Goal: Information Seeking & Learning: Learn about a topic

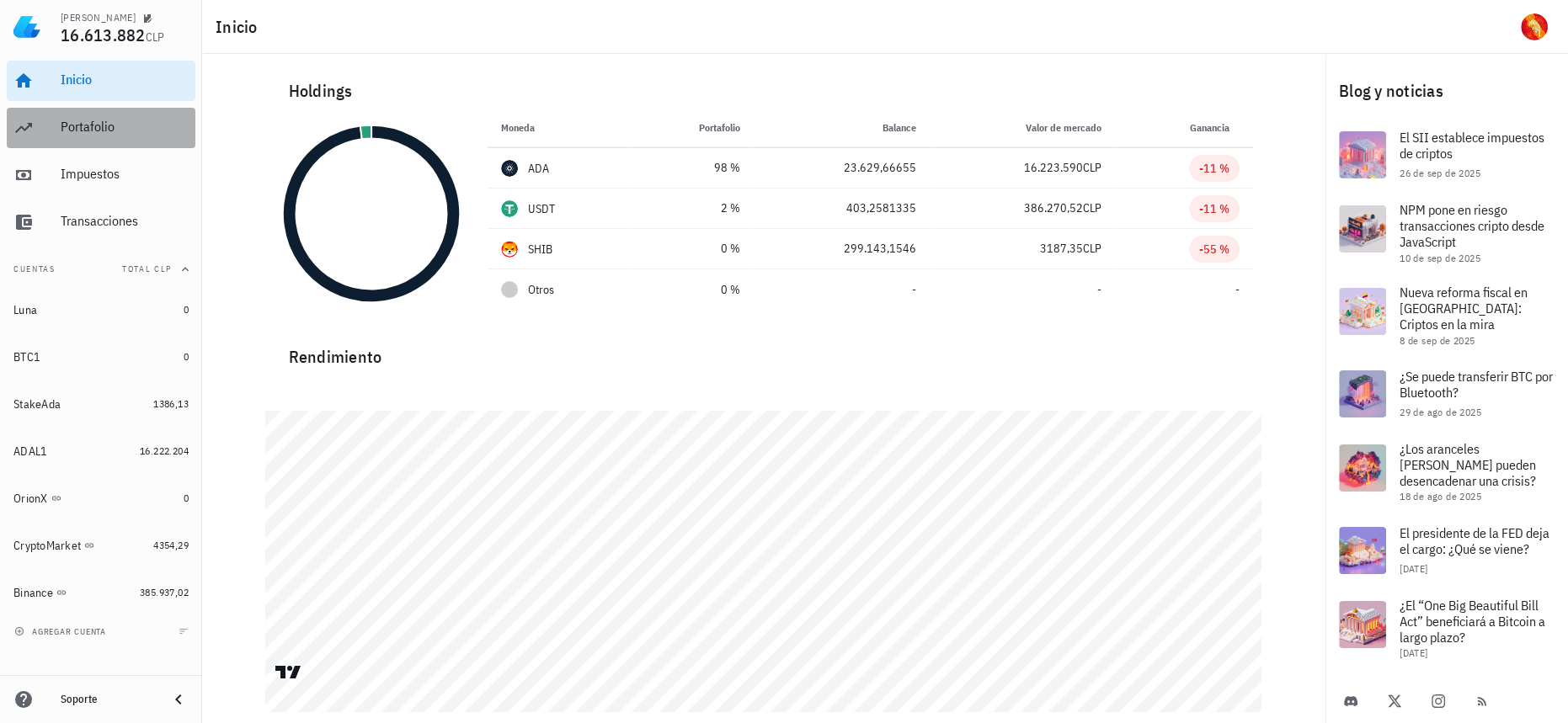
click at [48, 143] on link "Portafolio" at bounding box center [101, 128] width 189 height 41
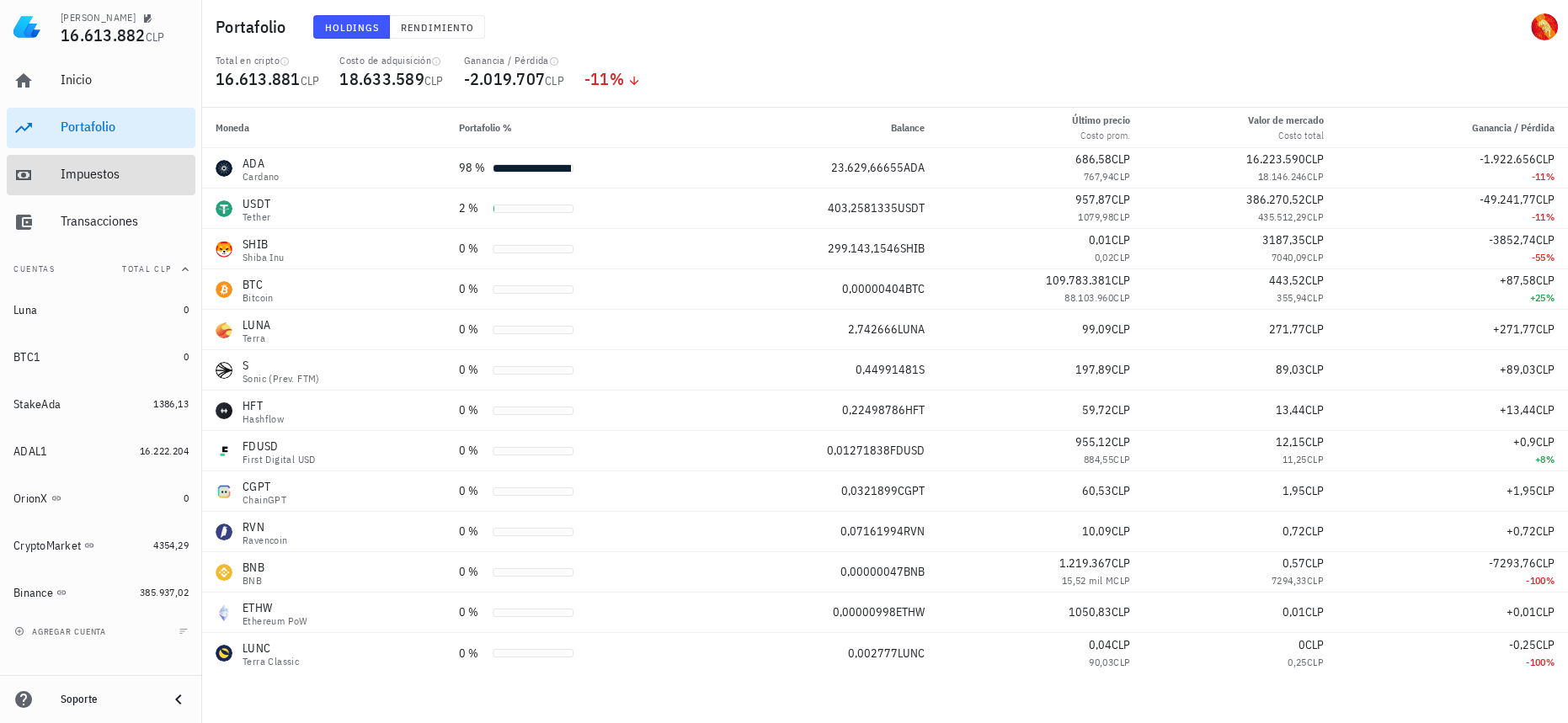
click at [139, 173] on div "Impuestos" at bounding box center [125, 174] width 128 height 16
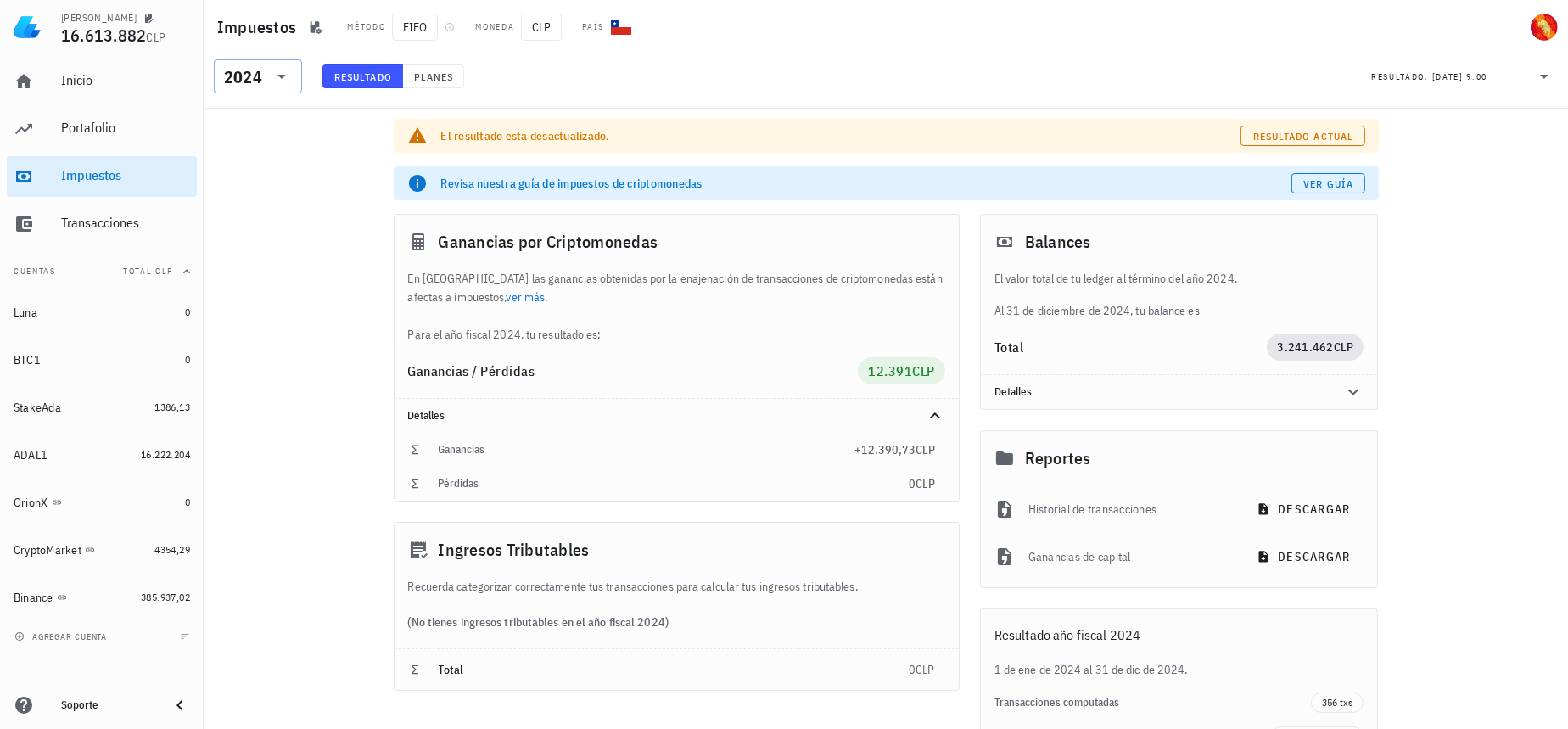
click at [255, 72] on div "2024" at bounding box center [243, 77] width 38 height 17
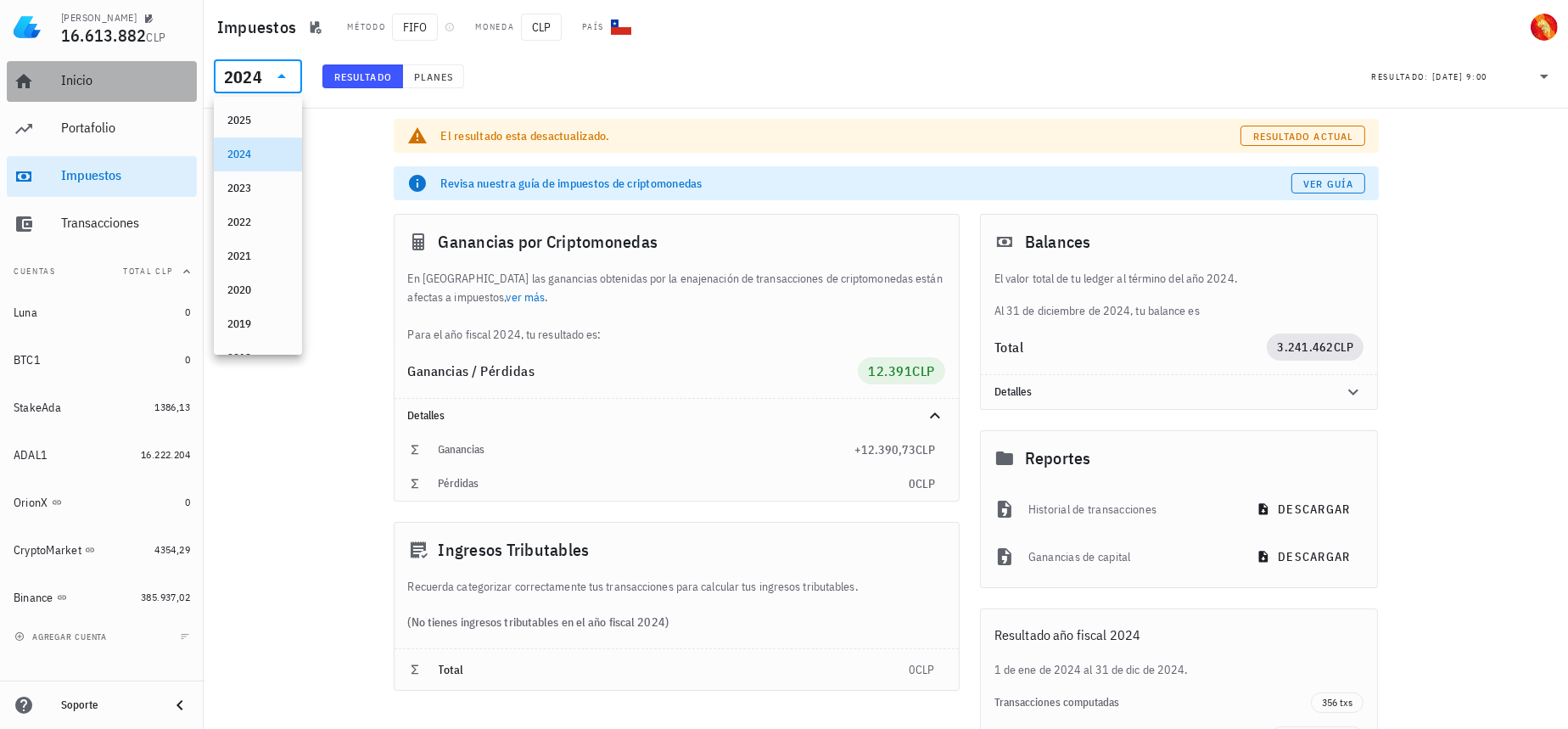
click at [57, 97] on link "Inicio" at bounding box center [102, 81] width 190 height 41
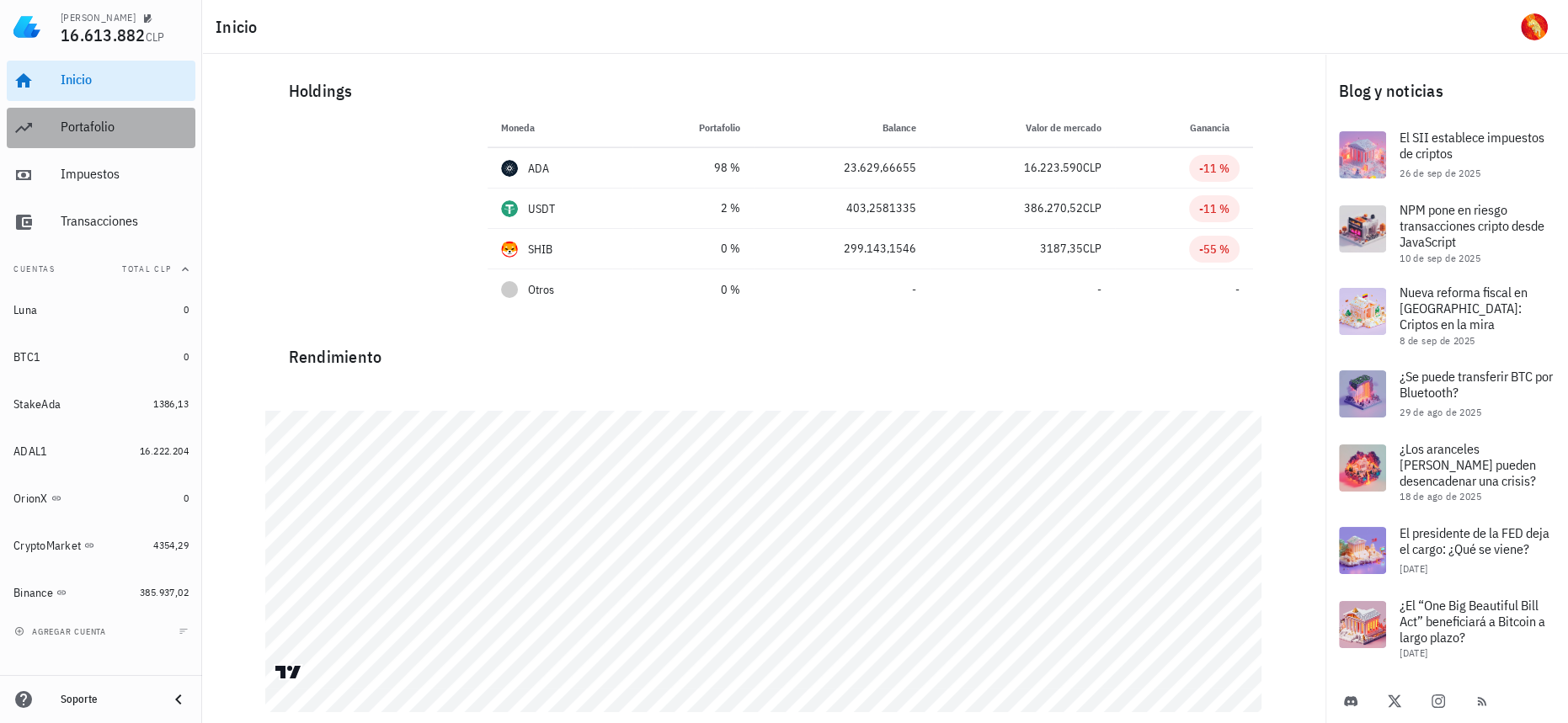
click at [82, 132] on div "Portafolio" at bounding box center [125, 126] width 128 height 16
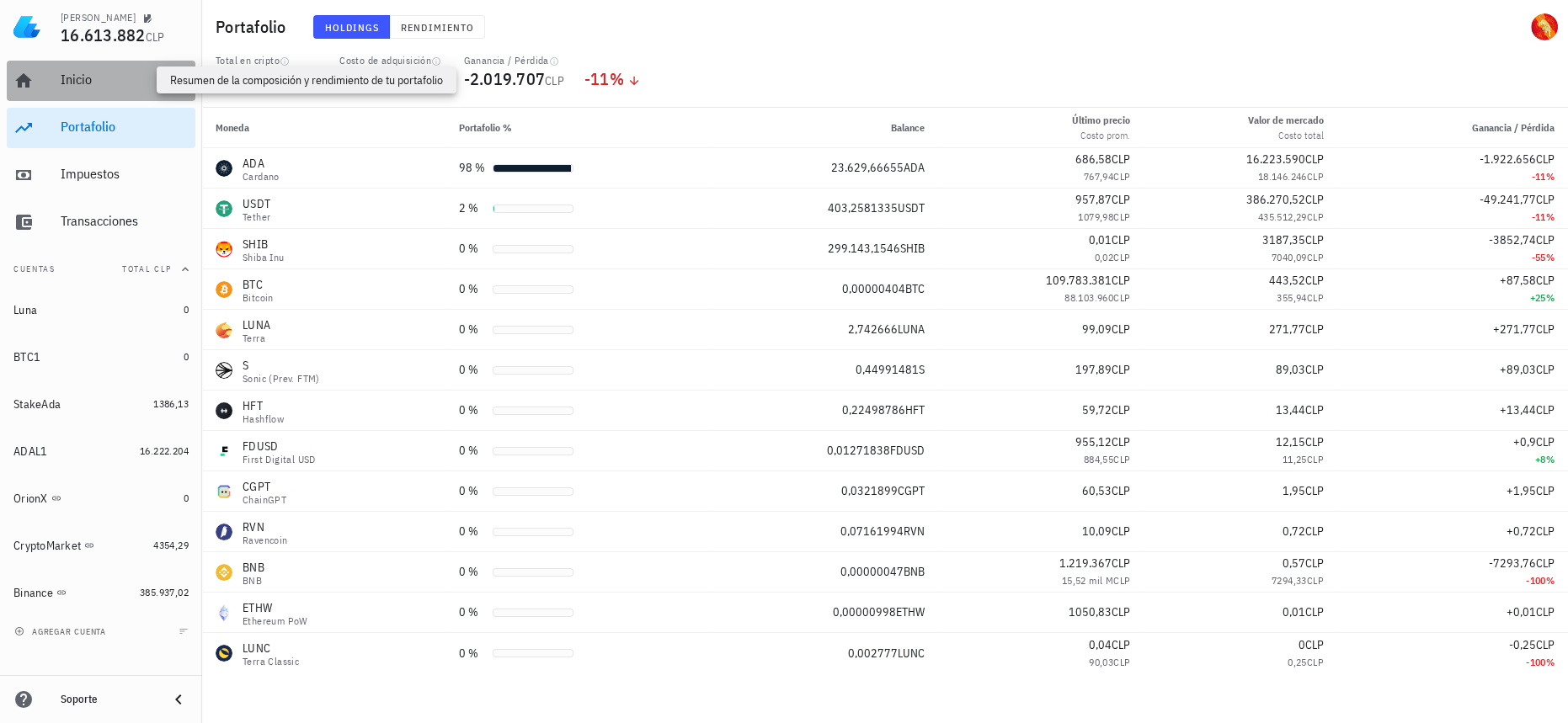
click at [76, 79] on div "Inicio" at bounding box center [125, 80] width 128 height 16
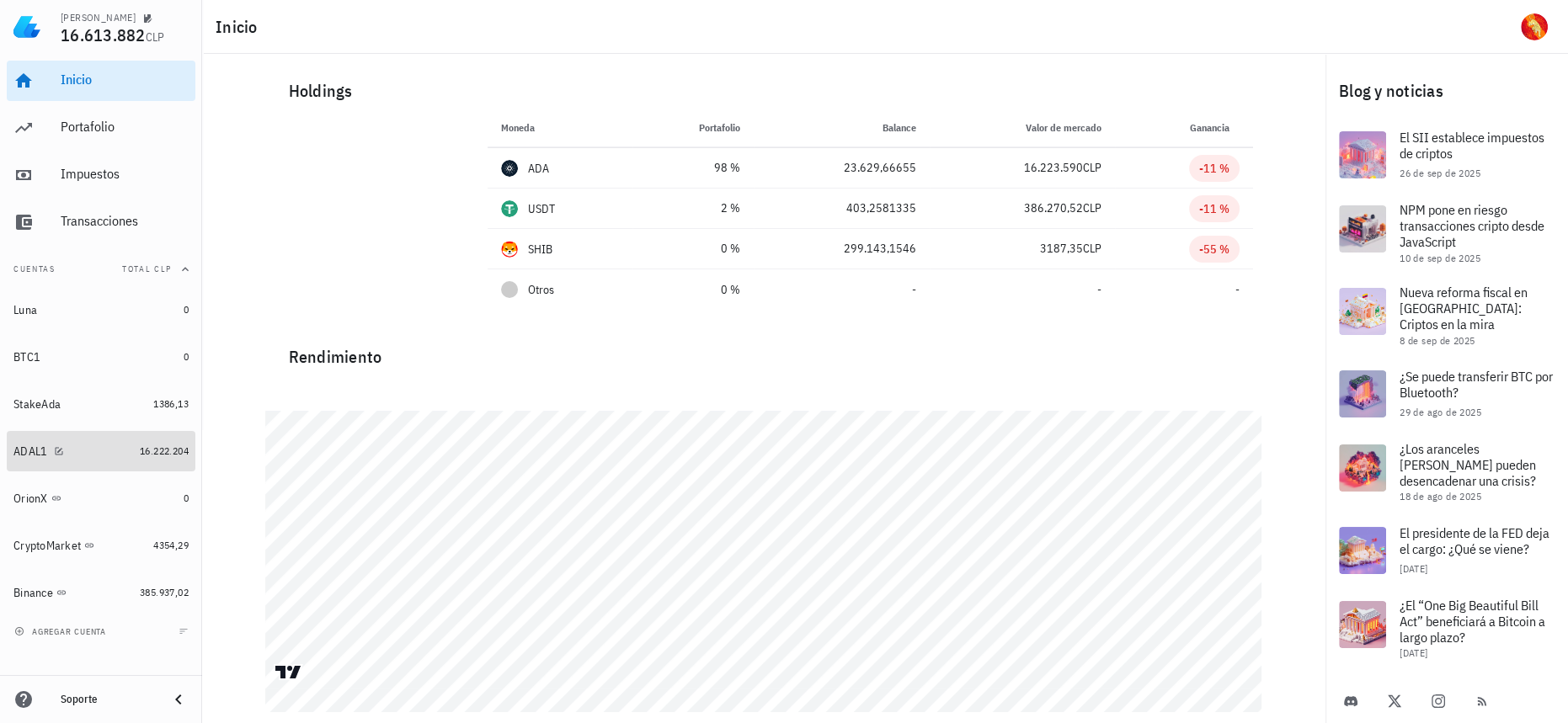
click at [150, 464] on link "ADAL1 16.222.204" at bounding box center [101, 451] width 189 height 41
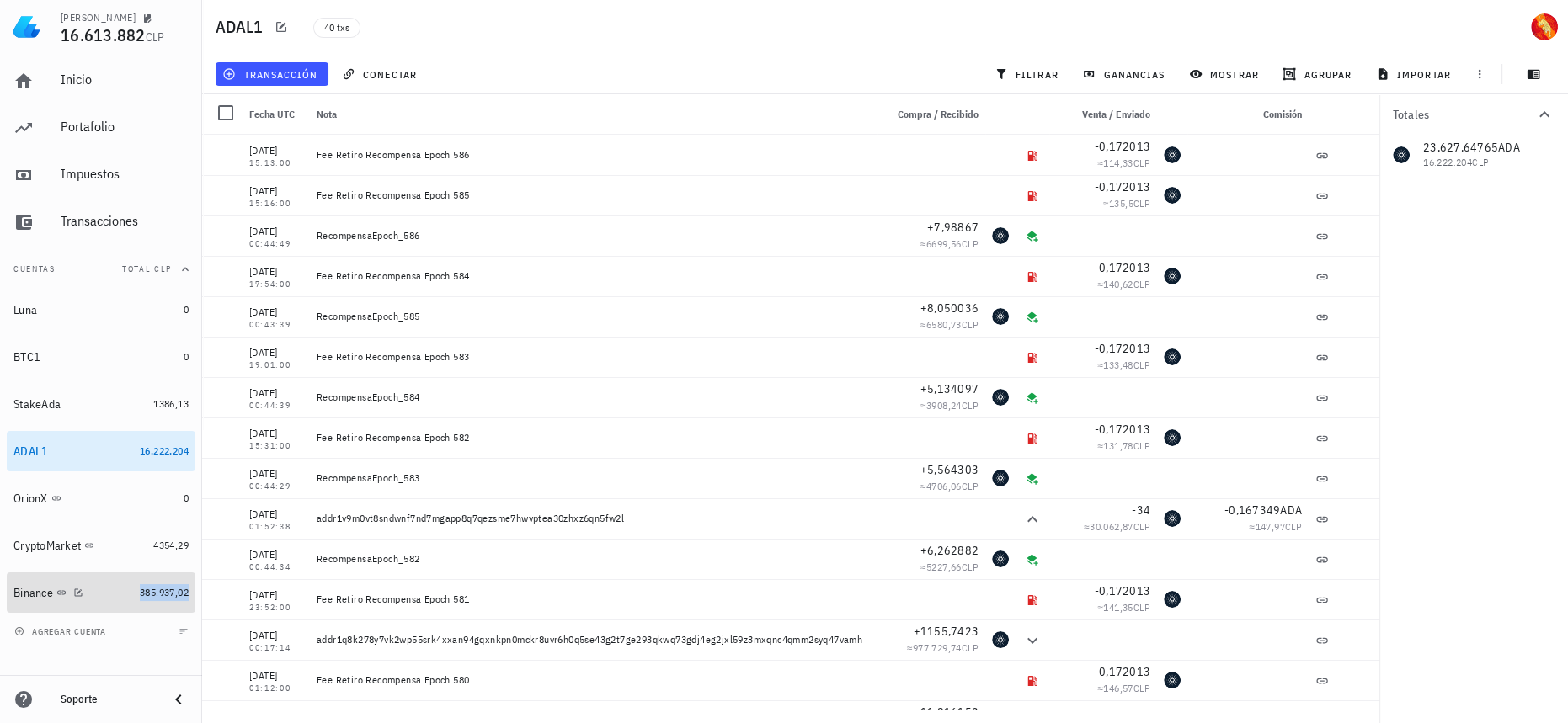
click at [144, 588] on span "385.937,02" at bounding box center [164, 592] width 48 height 13
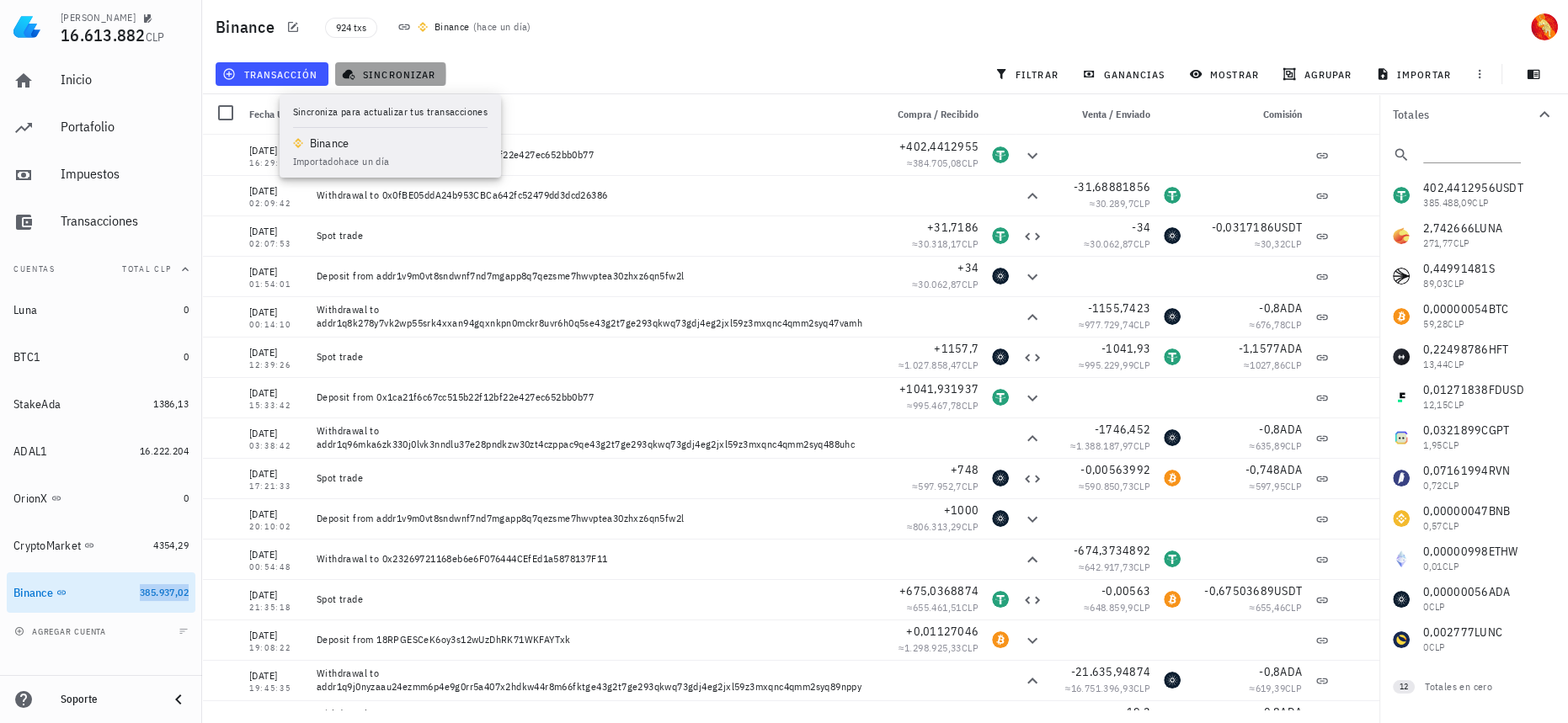
click at [400, 62] on button "sincronizar" at bounding box center [391, 74] width 112 height 23
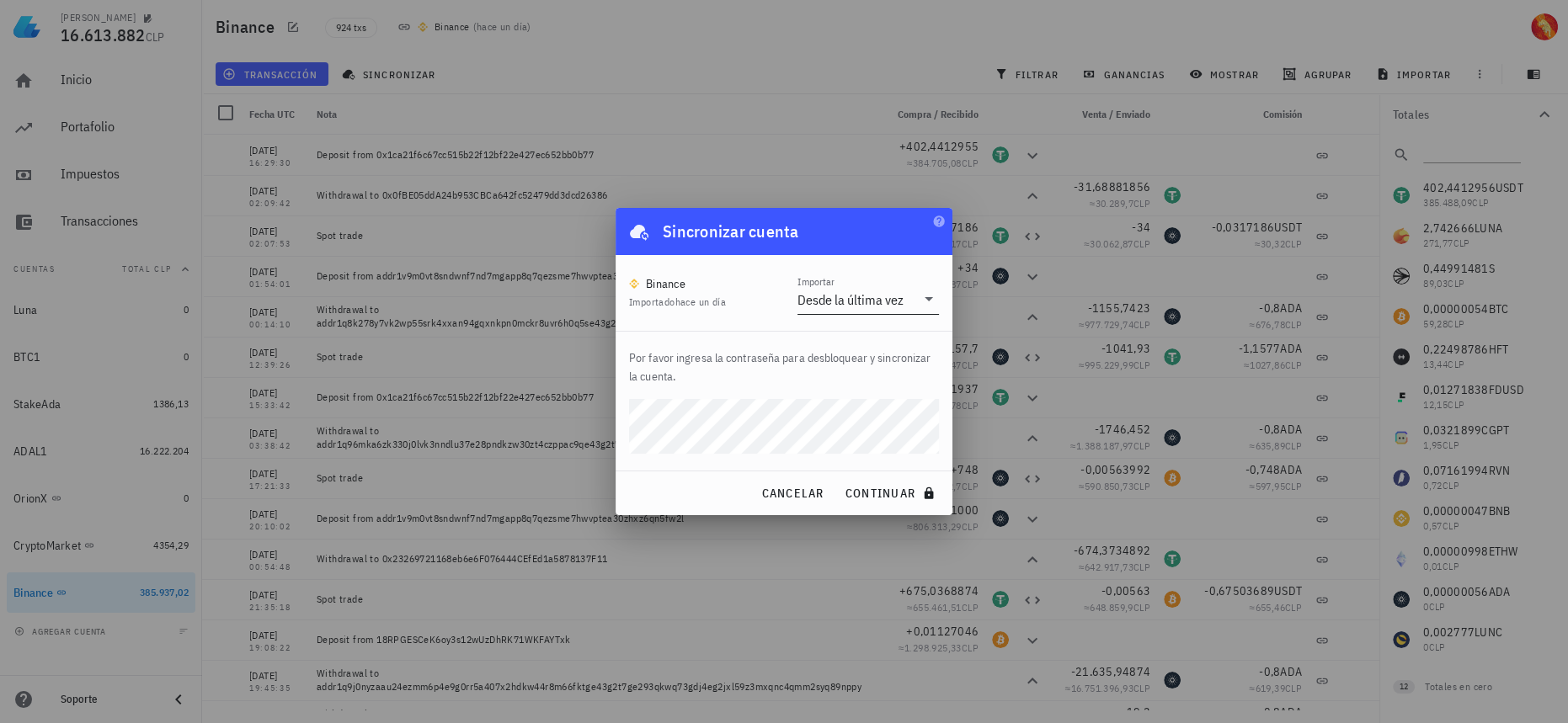
click at [854, 310] on div "Desde la última vez" at bounding box center [856, 299] width 118 height 29
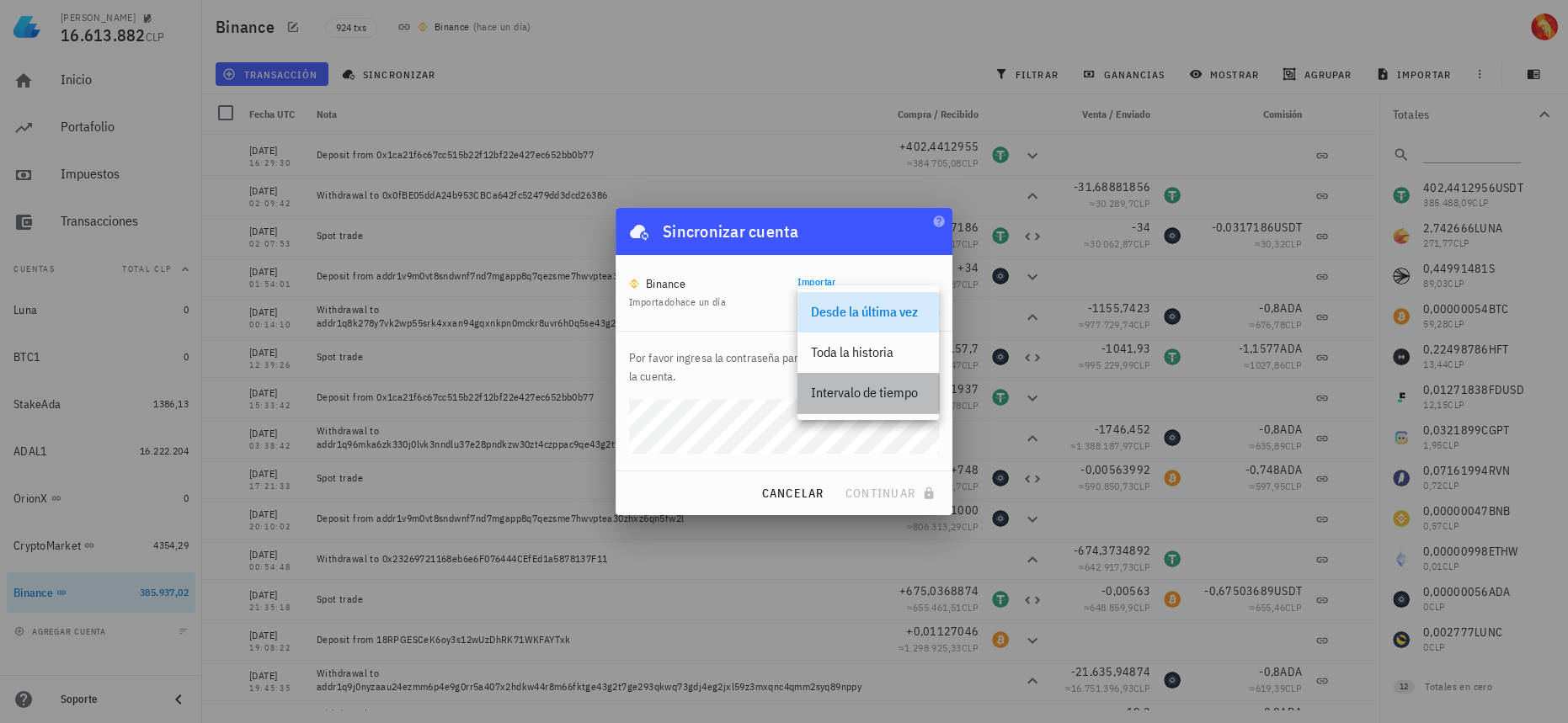
click at [872, 395] on div "Intervalo de tiempo" at bounding box center [868, 393] width 114 height 16
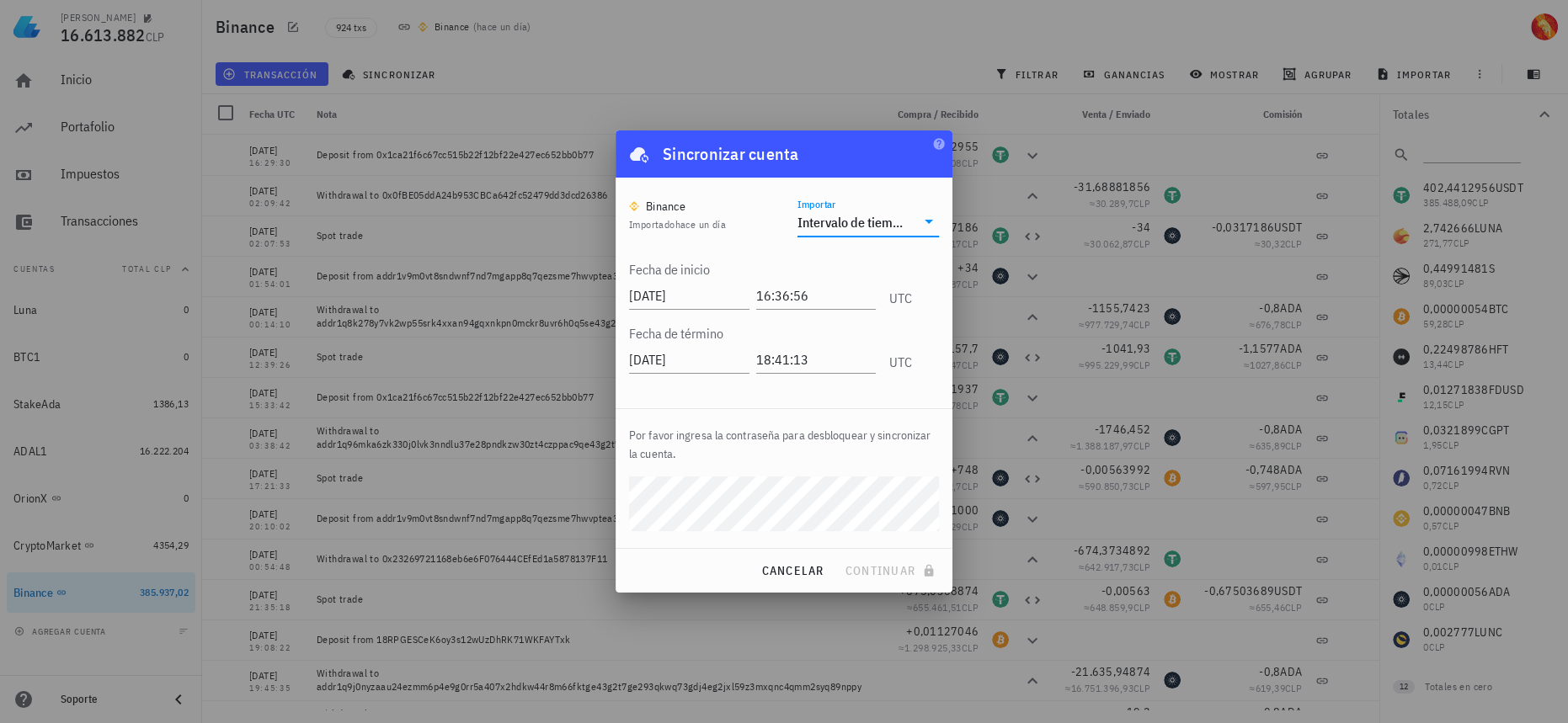
click at [895, 231] on div "Intervalo de tiempo" at bounding box center [856, 221] width 118 height 29
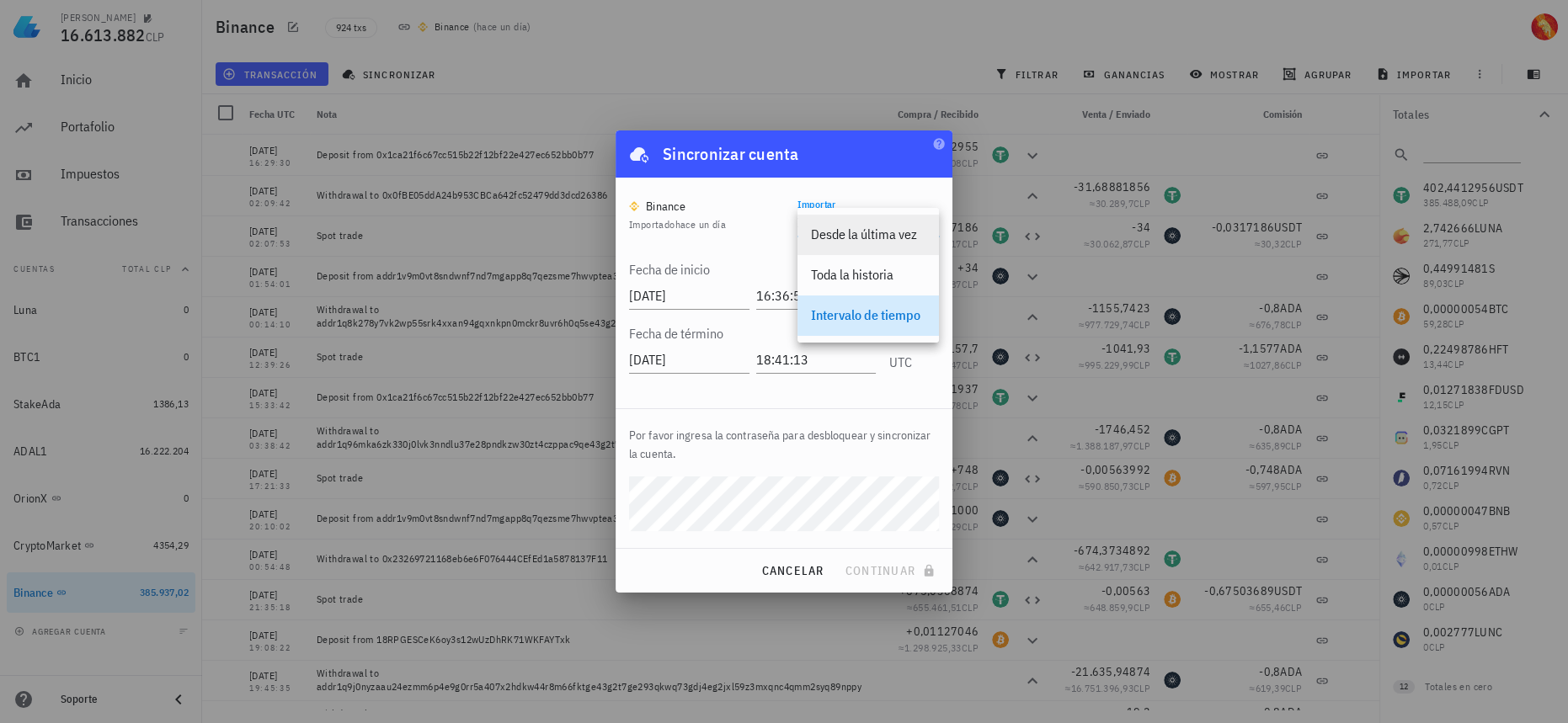
click at [867, 224] on div "Desde la última vez" at bounding box center [868, 234] width 114 height 36
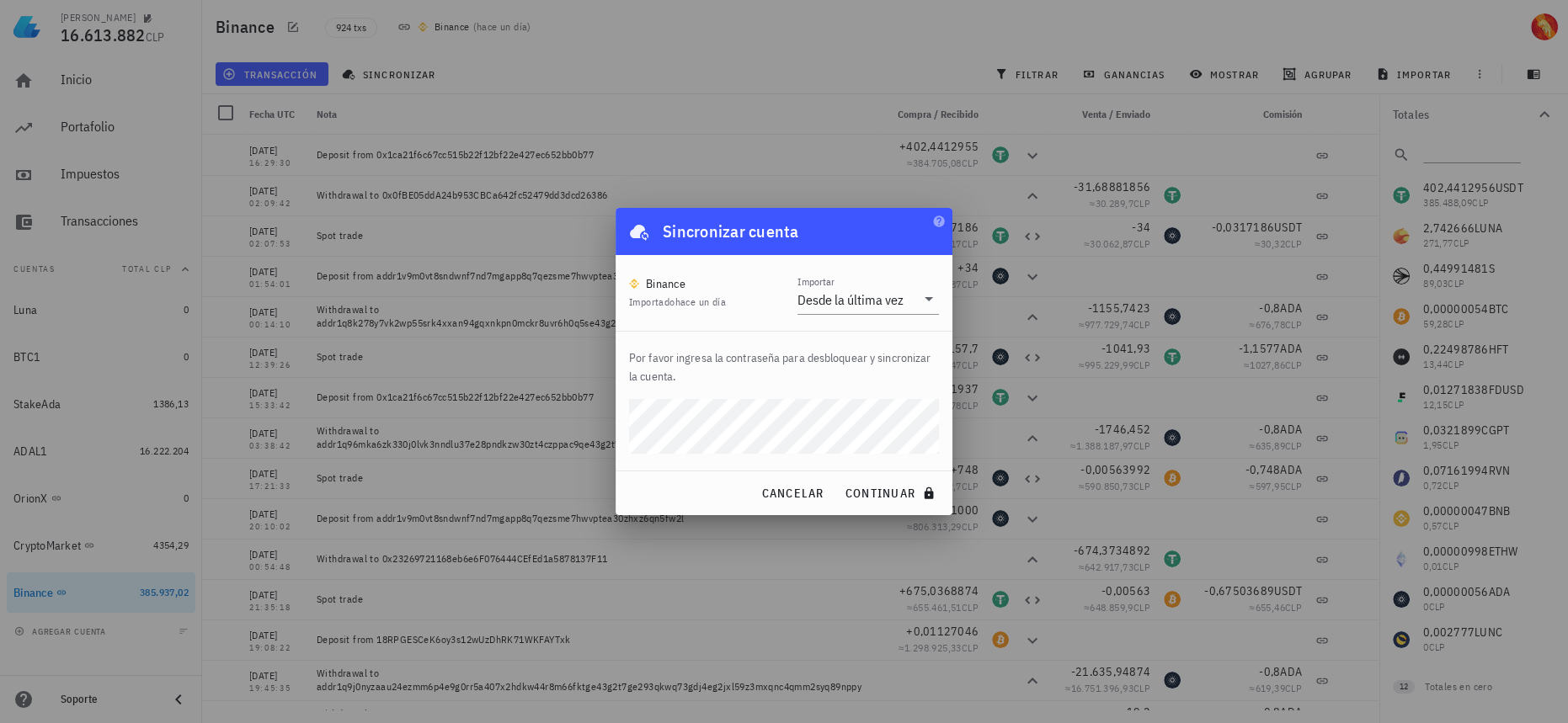
click at [838, 478] on button "continuar" at bounding box center [892, 493] width 108 height 30
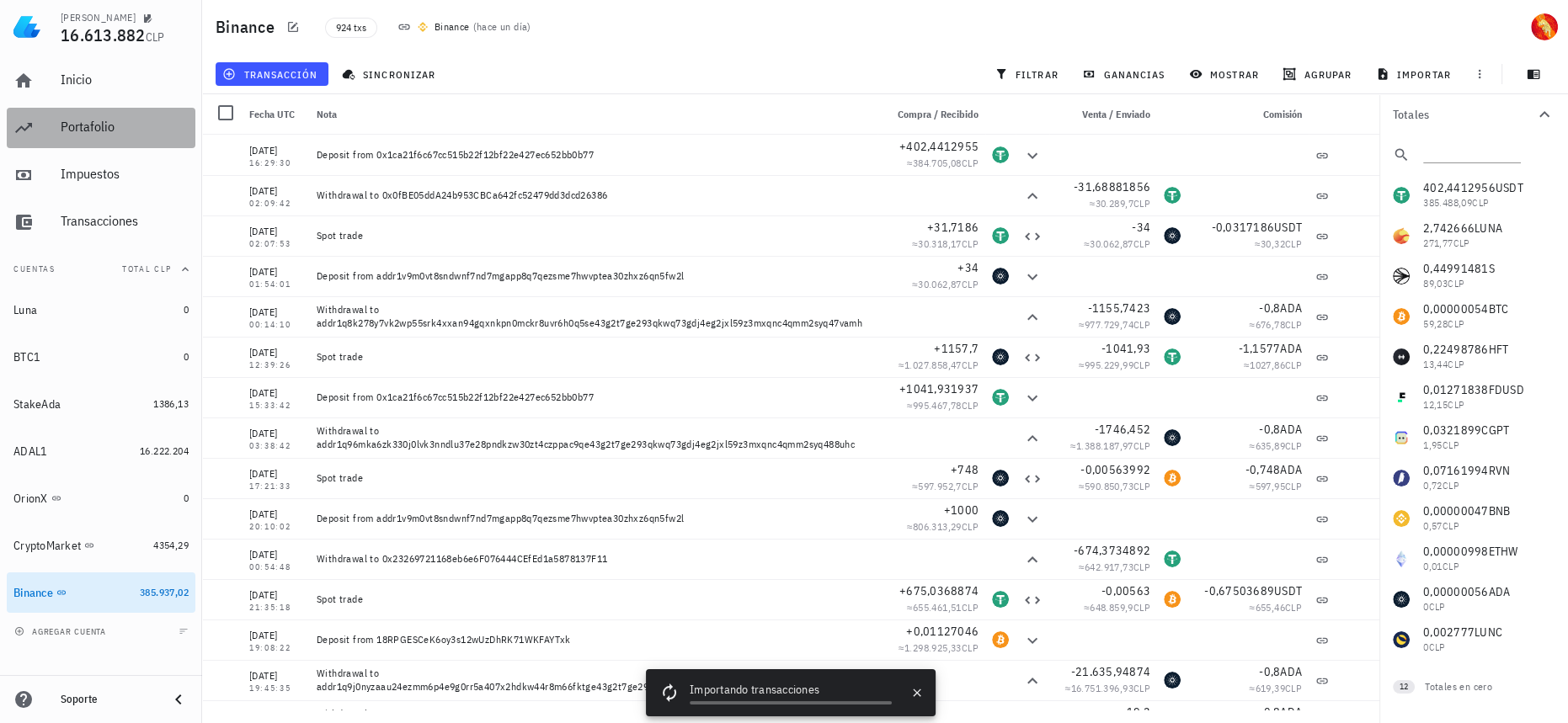
click at [120, 122] on div "Portafolio" at bounding box center [125, 126] width 128 height 16
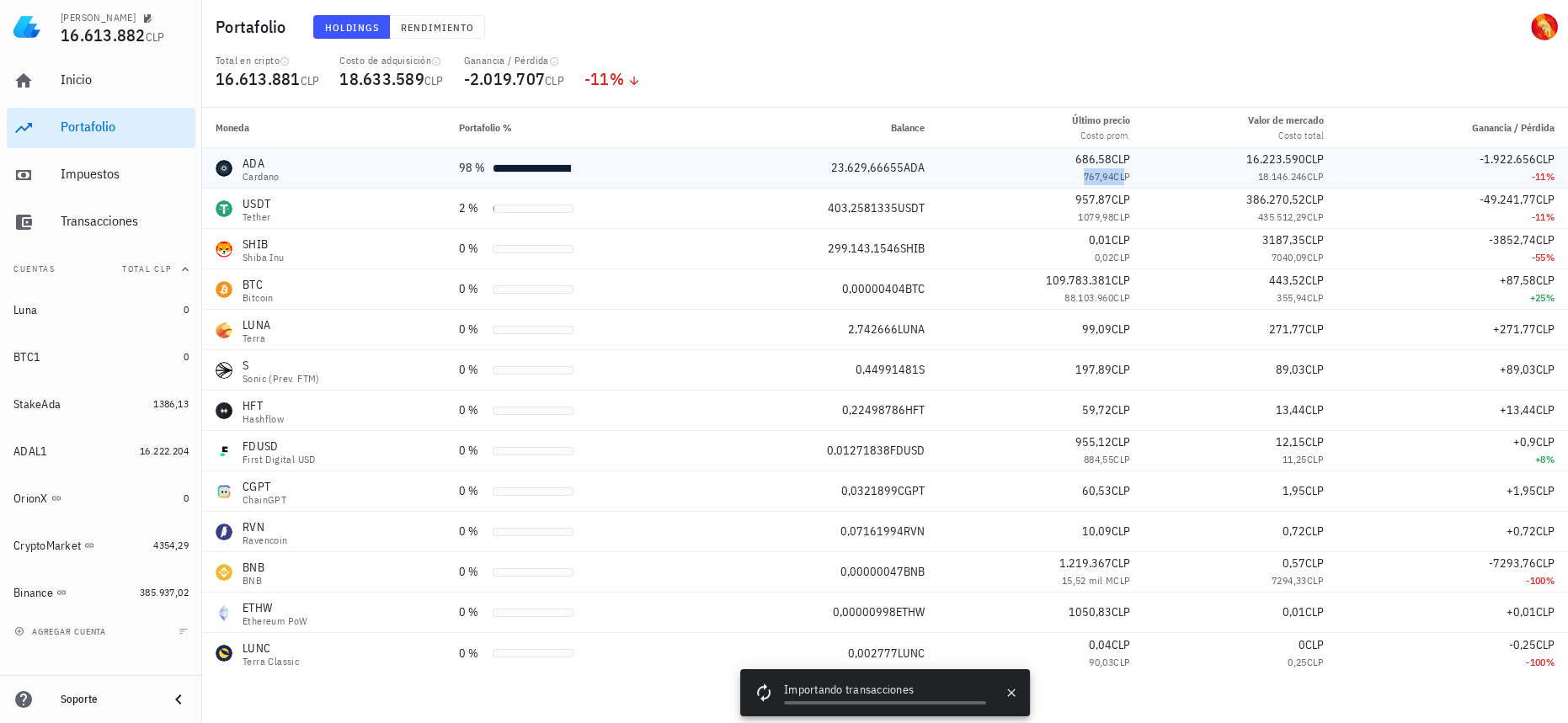
drag, startPoint x: 1072, startPoint y: 177, endPoint x: 1114, endPoint y: 179, distance: 42.0
click at [1114, 179] on div "767,94 CLP" at bounding box center [1040, 176] width 178 height 16
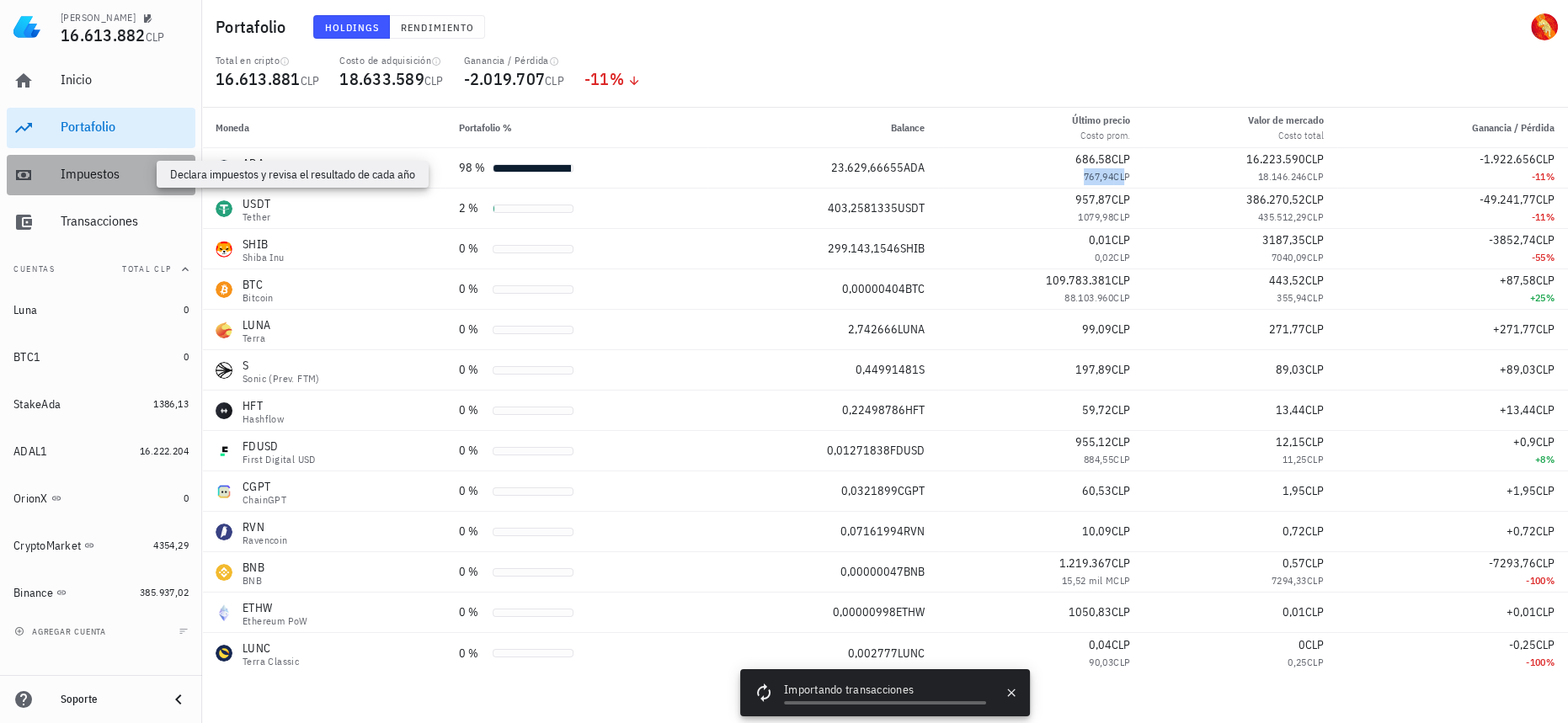
click at [146, 178] on div "Impuestos" at bounding box center [125, 174] width 128 height 16
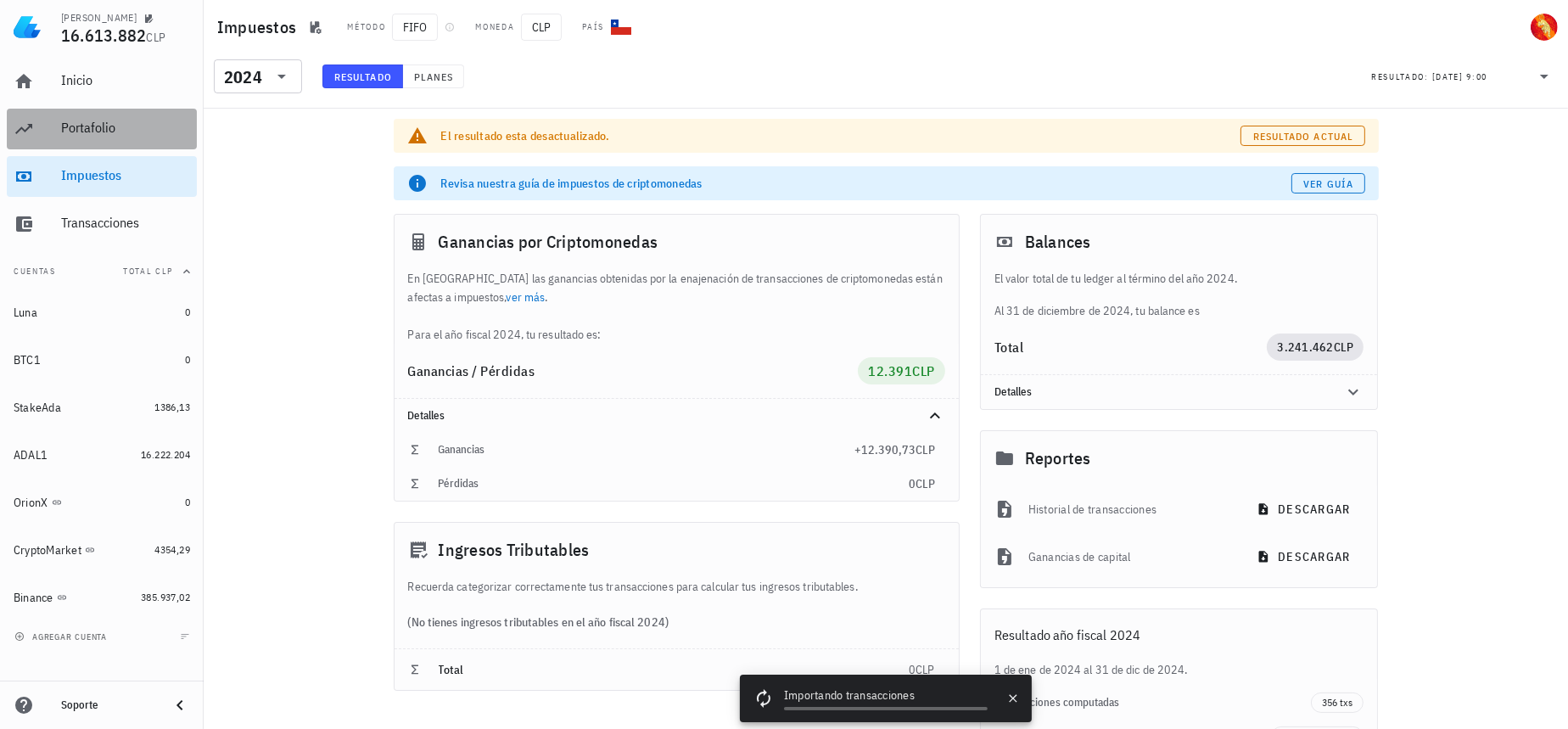
click at [161, 127] on div "Portafolio" at bounding box center [126, 127] width 129 height 16
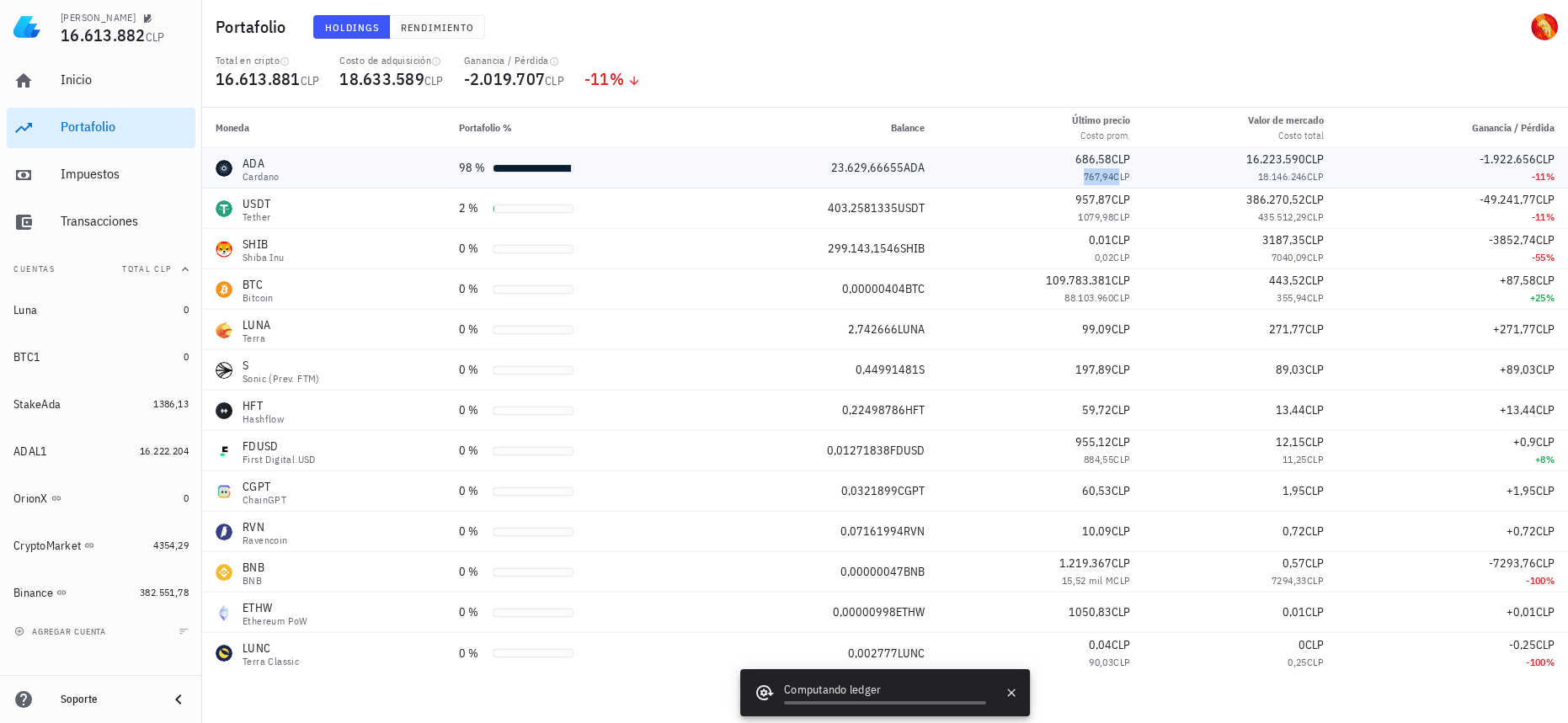
drag, startPoint x: 1059, startPoint y: 178, endPoint x: 1110, endPoint y: 178, distance: 51.0
click at [1110, 178] on div "767,94 CLP" at bounding box center [1040, 176] width 178 height 16
click at [156, 453] on span "16.222.204" at bounding box center [164, 451] width 48 height 13
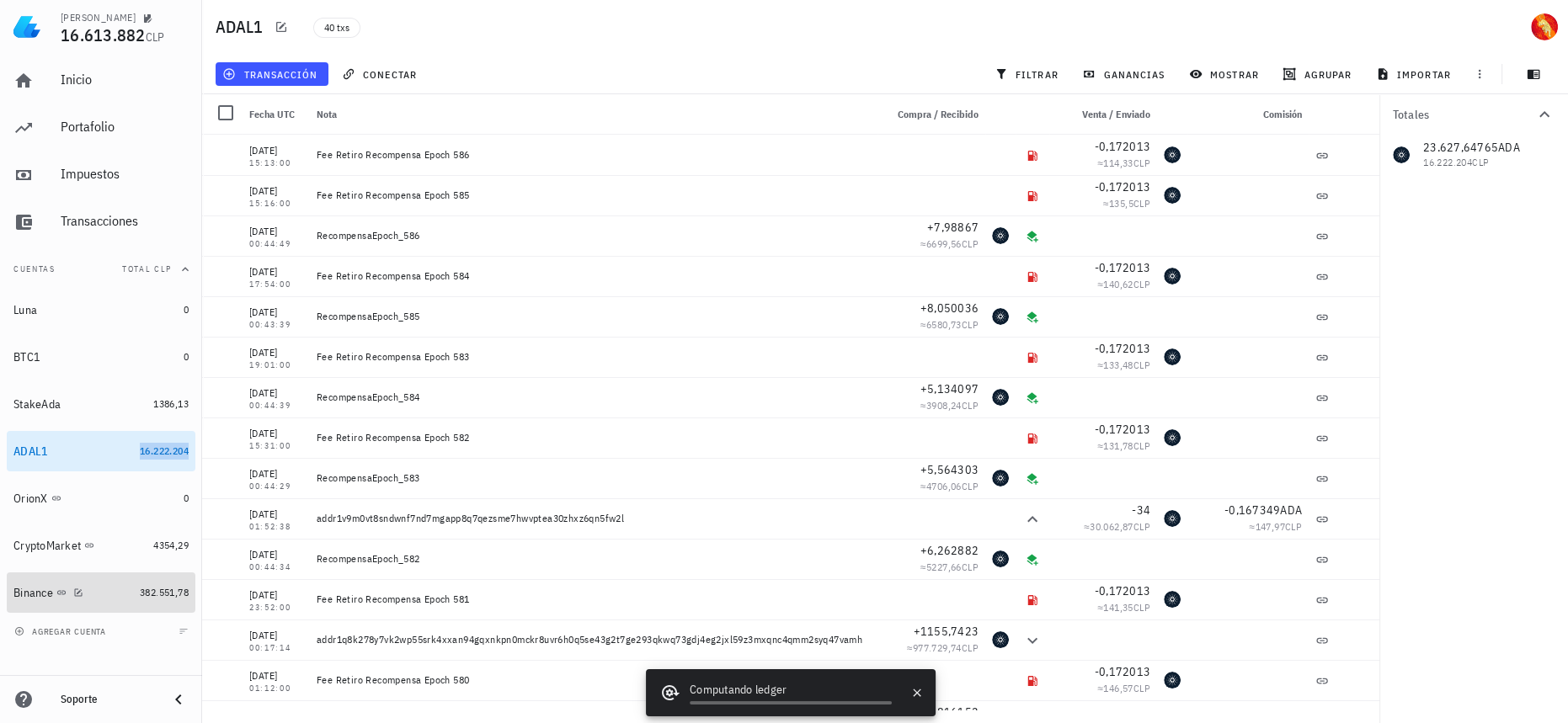
click at [174, 603] on link "Binance 382.551,78" at bounding box center [101, 592] width 189 height 41
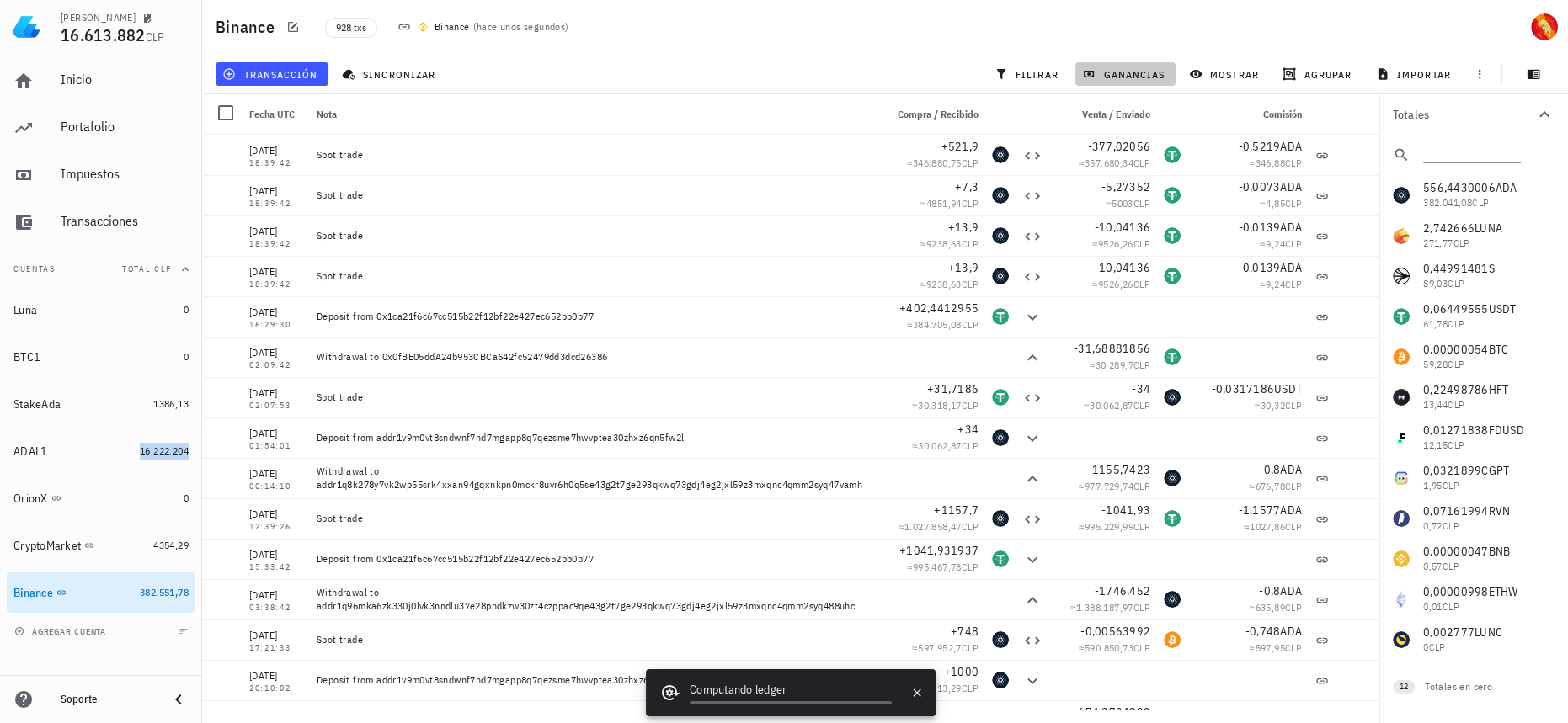
click at [1153, 72] on span "ganancias" at bounding box center [1125, 74] width 80 height 14
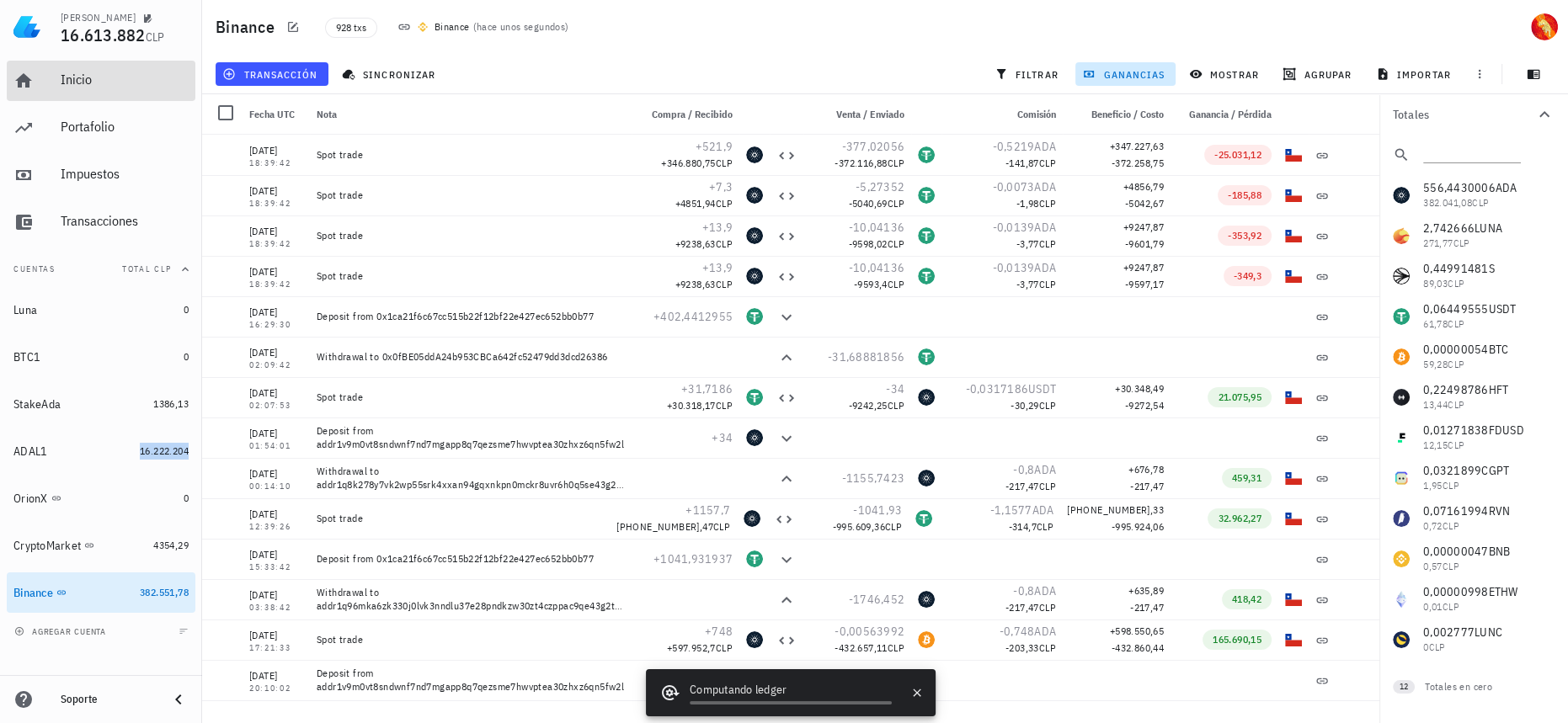
click at [103, 78] on div "Inicio" at bounding box center [125, 80] width 128 height 16
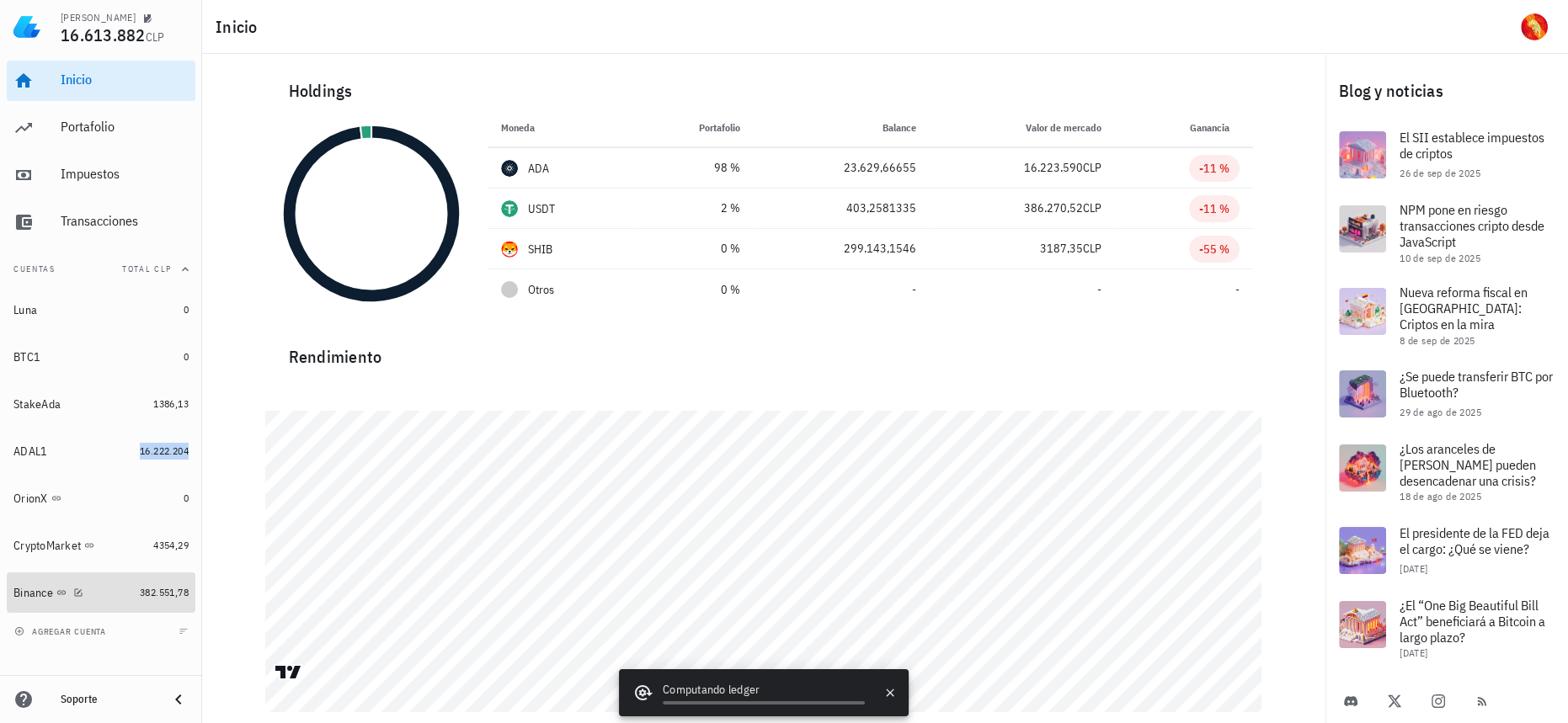
click at [156, 584] on link "Binance 382.551,78" at bounding box center [101, 592] width 189 height 41
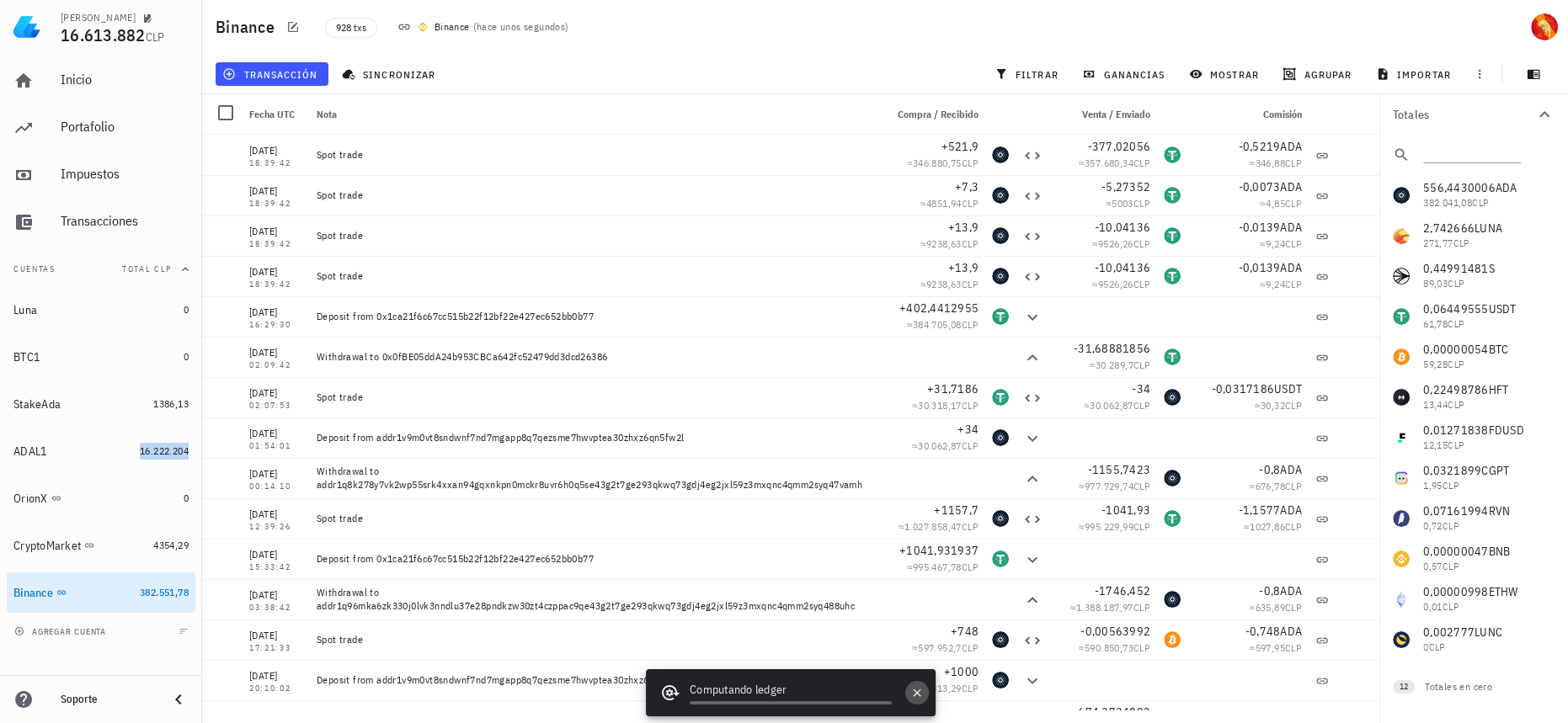
click at [928, 694] on button "button" at bounding box center [917, 693] width 23 height 23
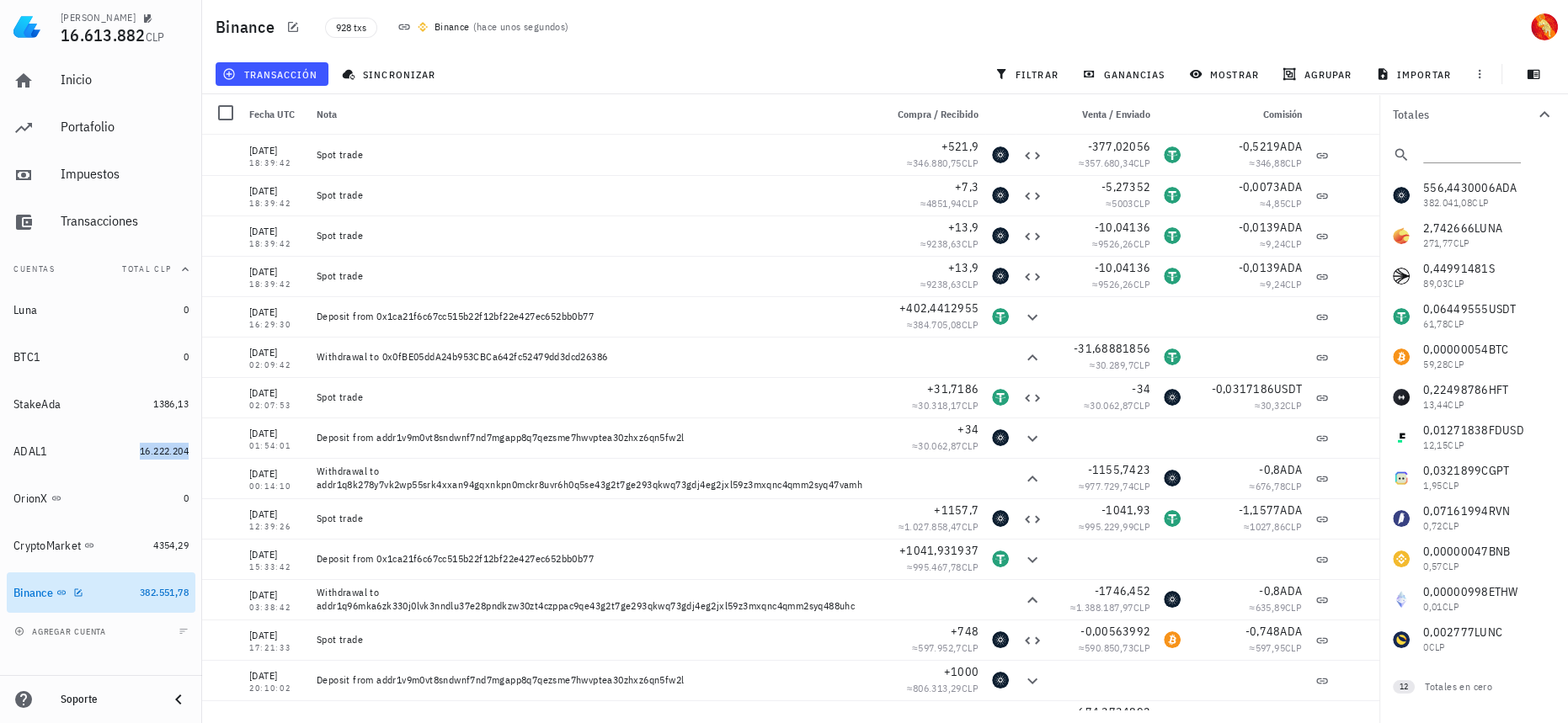
click at [129, 590] on div "Binance" at bounding box center [74, 593] width 119 height 16
click at [150, 327] on div "Luna" at bounding box center [95, 310] width 163 height 36
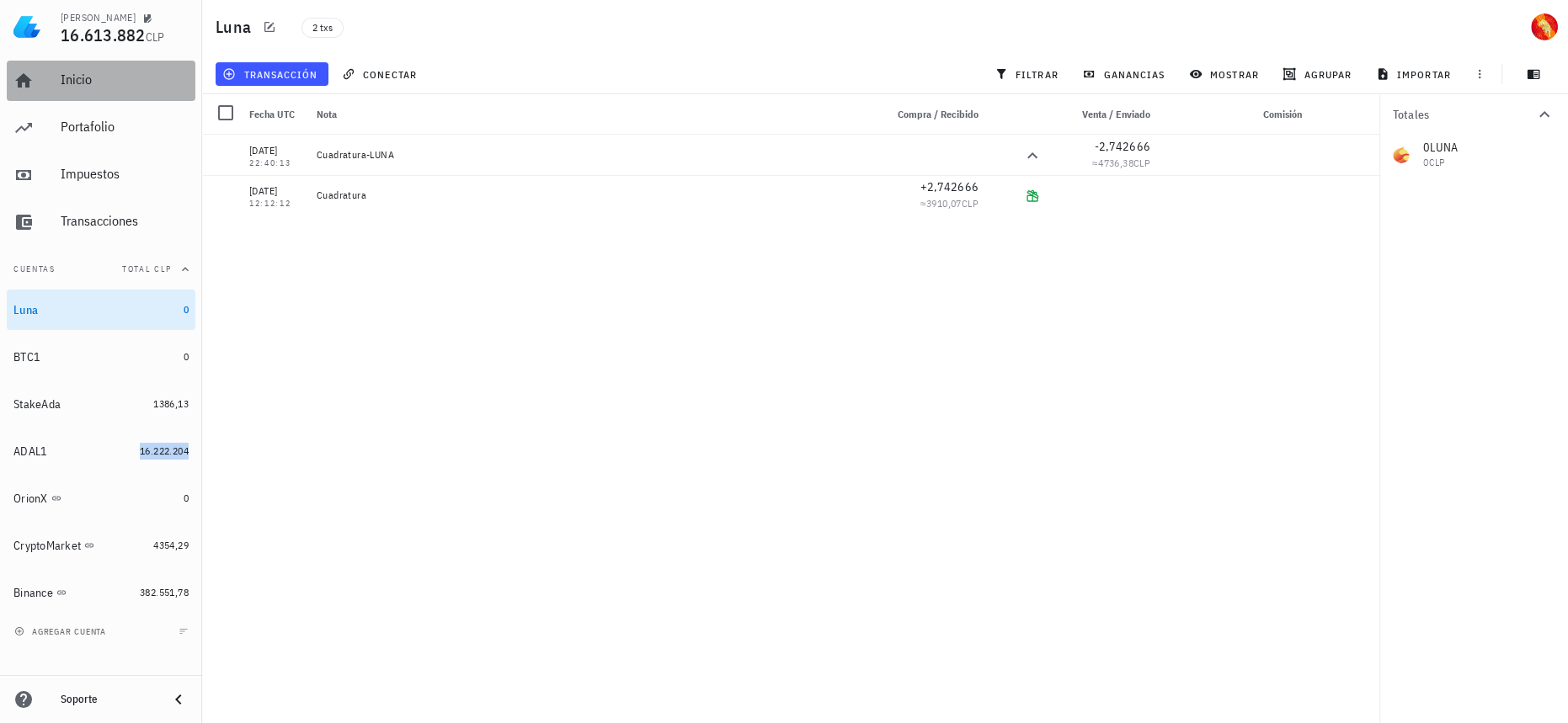
click at [133, 84] on div "Inicio" at bounding box center [125, 80] width 128 height 16
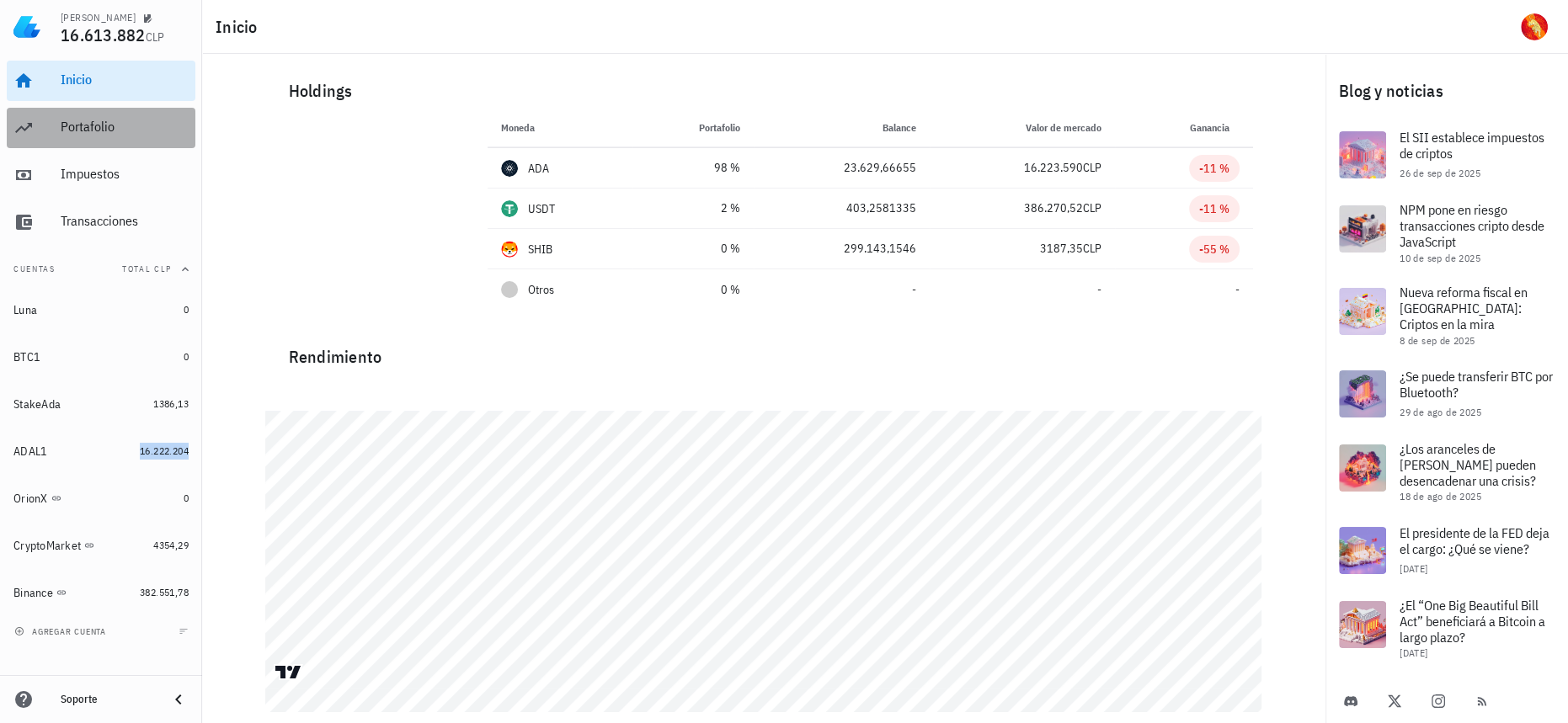
click at [139, 138] on div "Portafolio" at bounding box center [125, 128] width 128 height 38
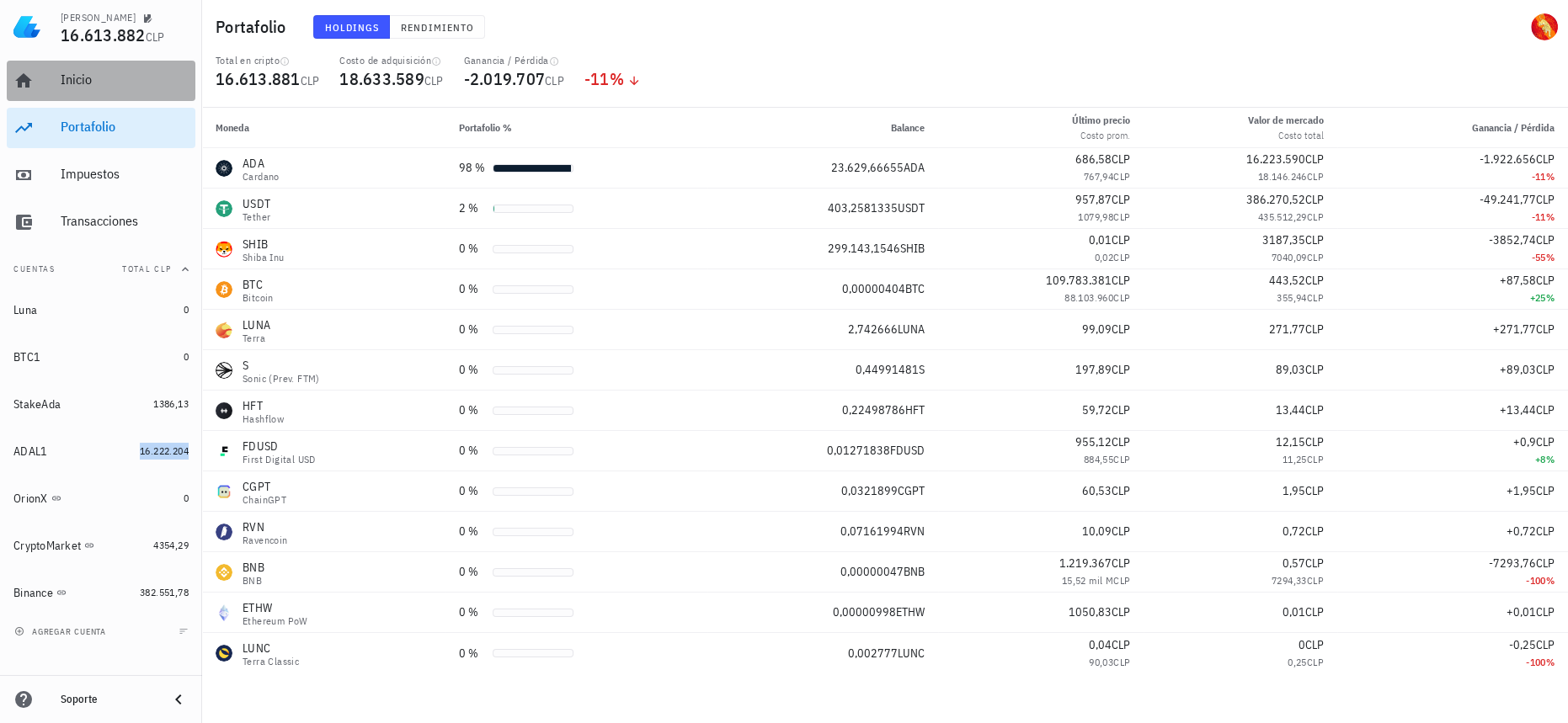
click at [144, 92] on div "Inicio" at bounding box center [125, 80] width 128 height 38
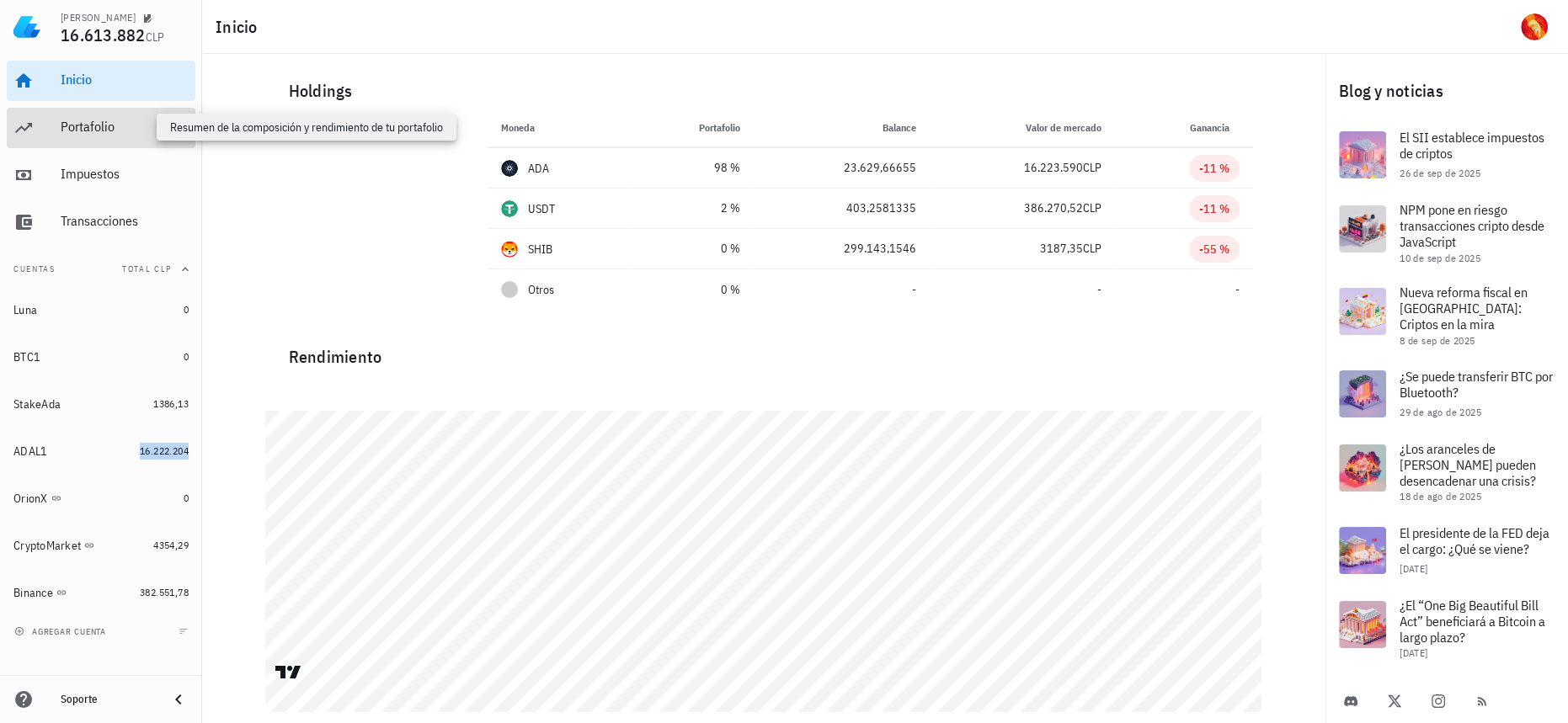
click at [144, 129] on div "Portafolio" at bounding box center [125, 126] width 128 height 16
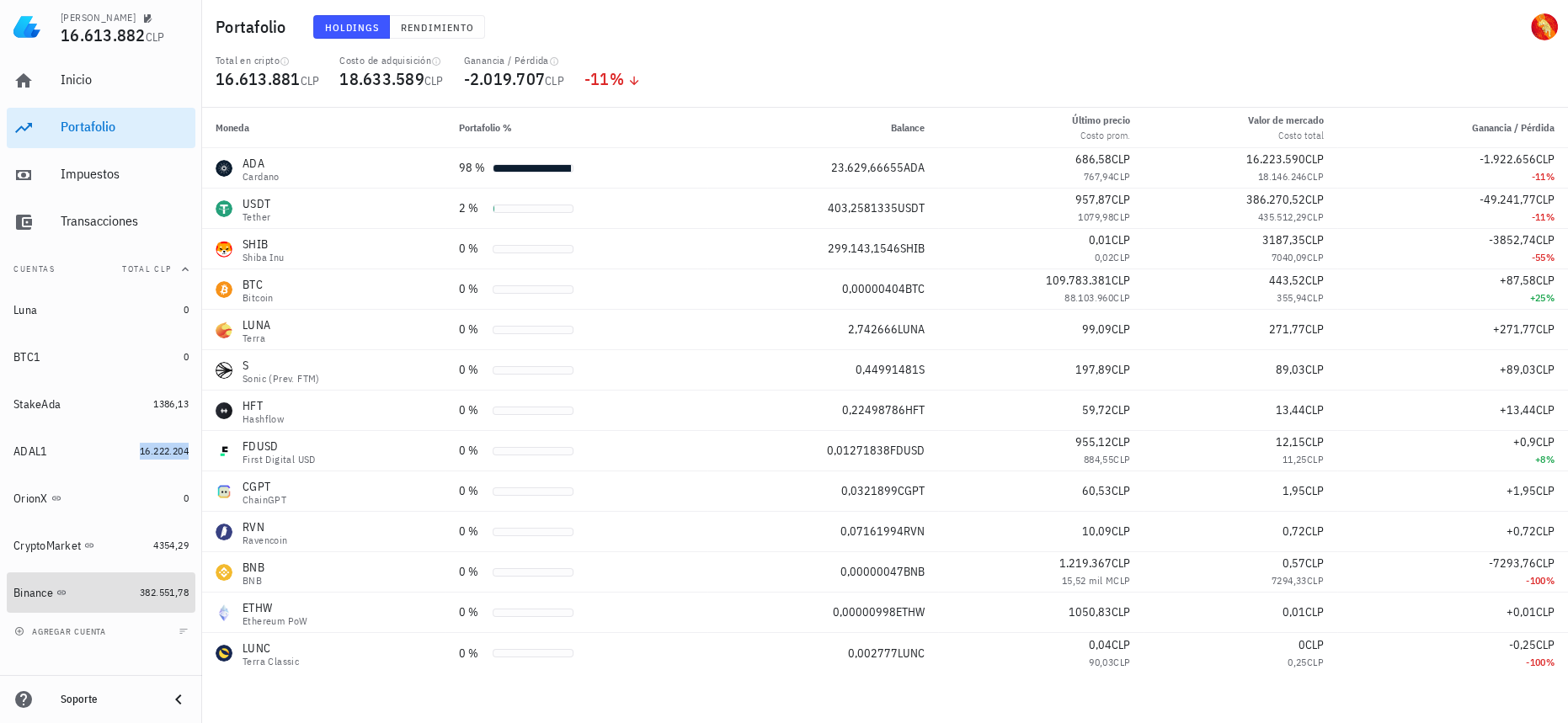
click at [169, 573] on link "Binance 382.551,78" at bounding box center [101, 592] width 189 height 41
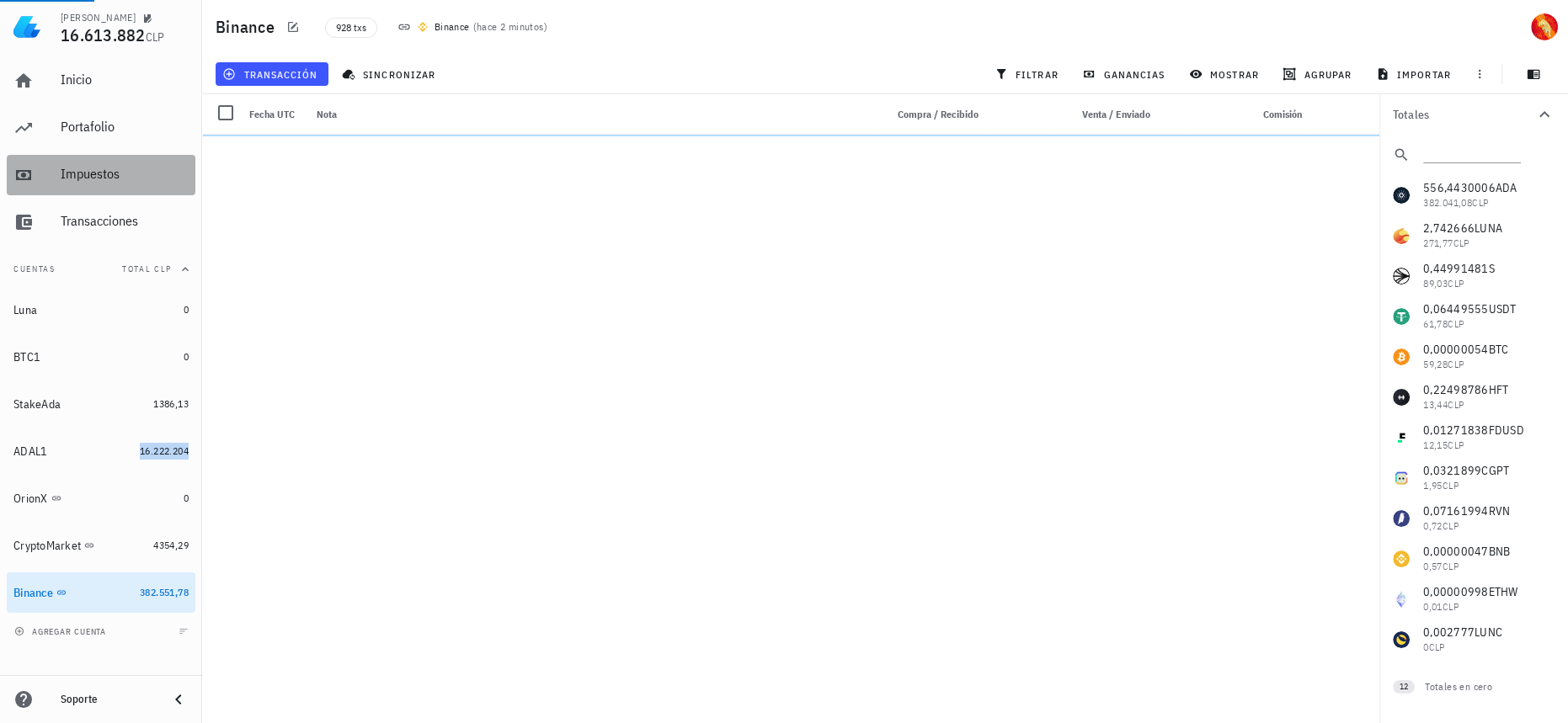
click at [112, 165] on div "Impuestos" at bounding box center [125, 175] width 128 height 38
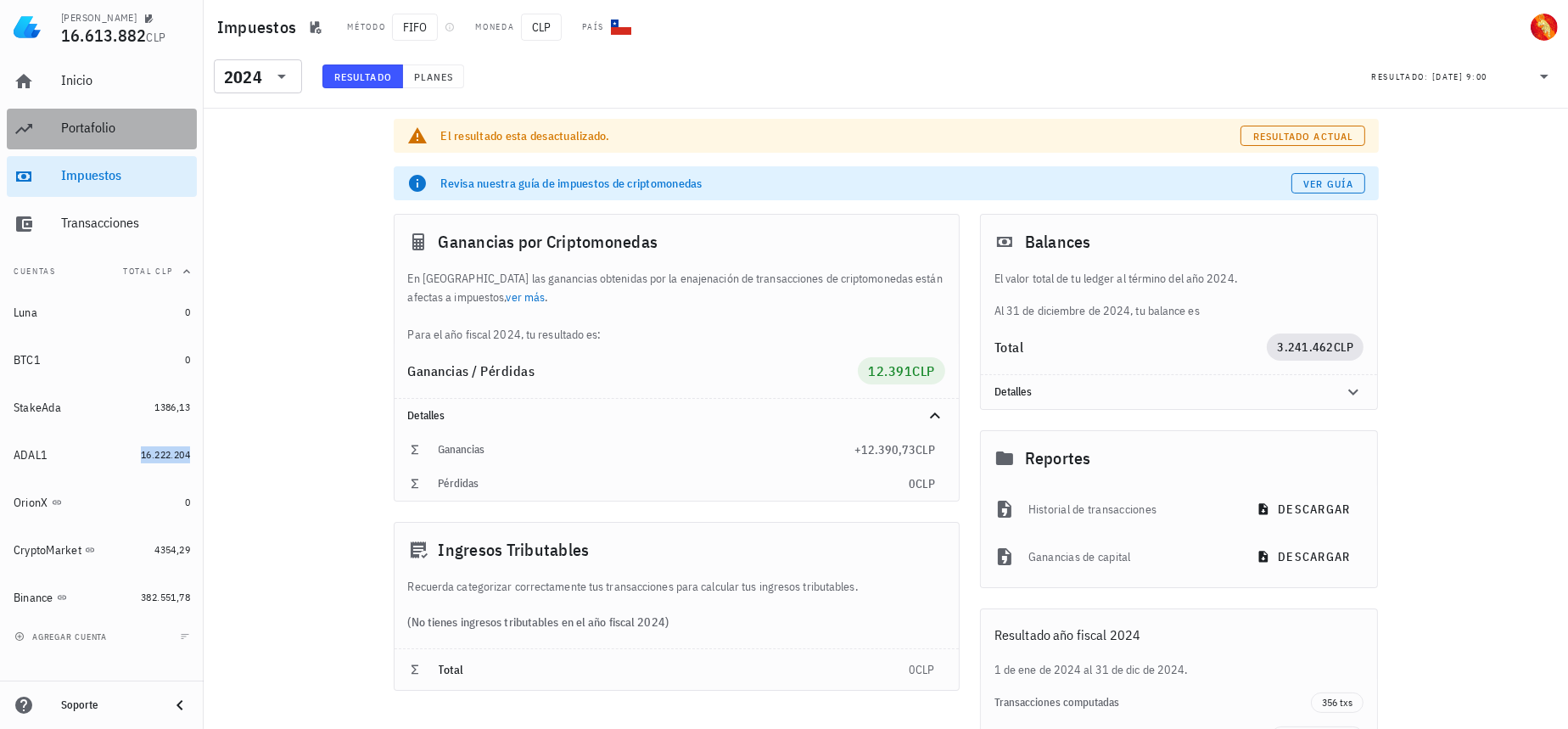
click at [127, 137] on div "Portafolio" at bounding box center [126, 129] width 129 height 38
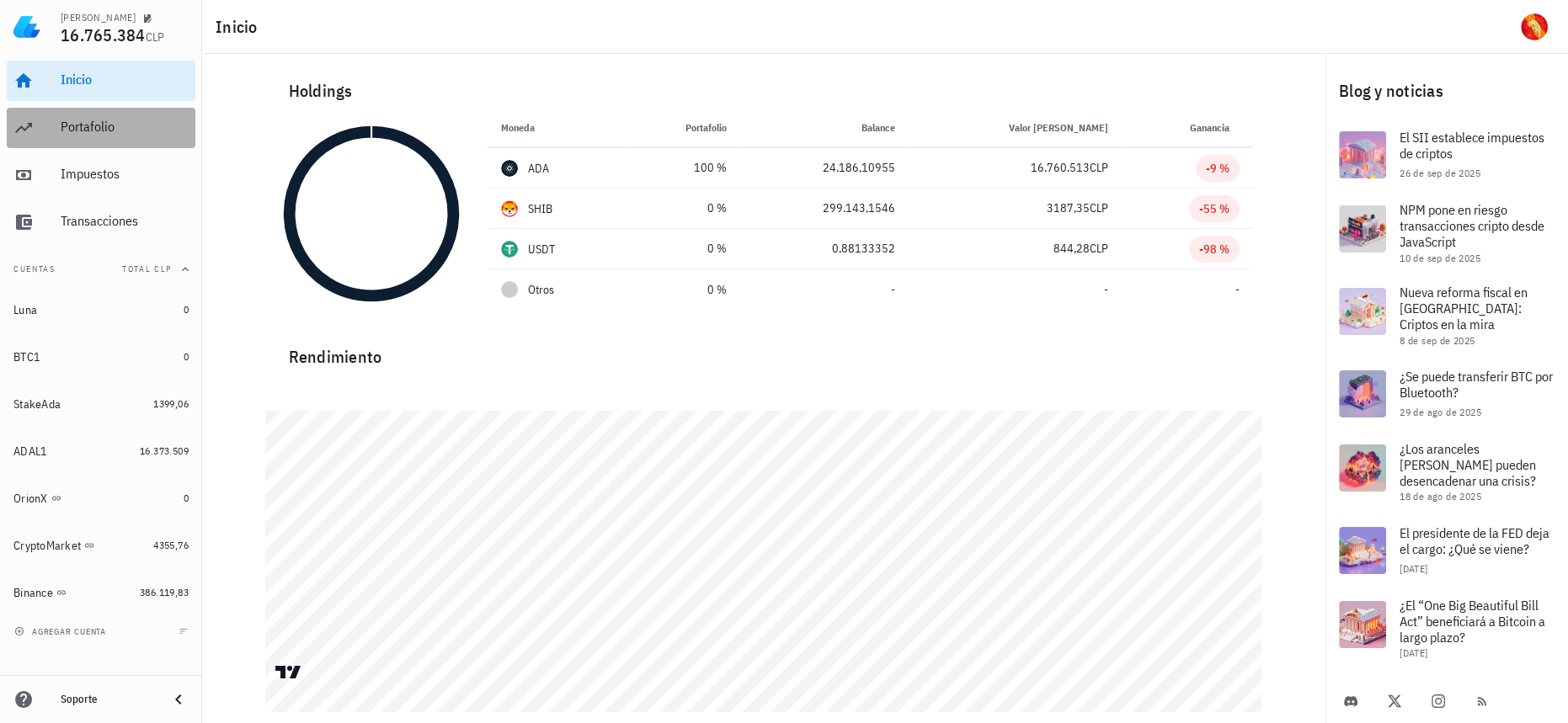
click at [115, 121] on div "Portafolio" at bounding box center [125, 126] width 128 height 16
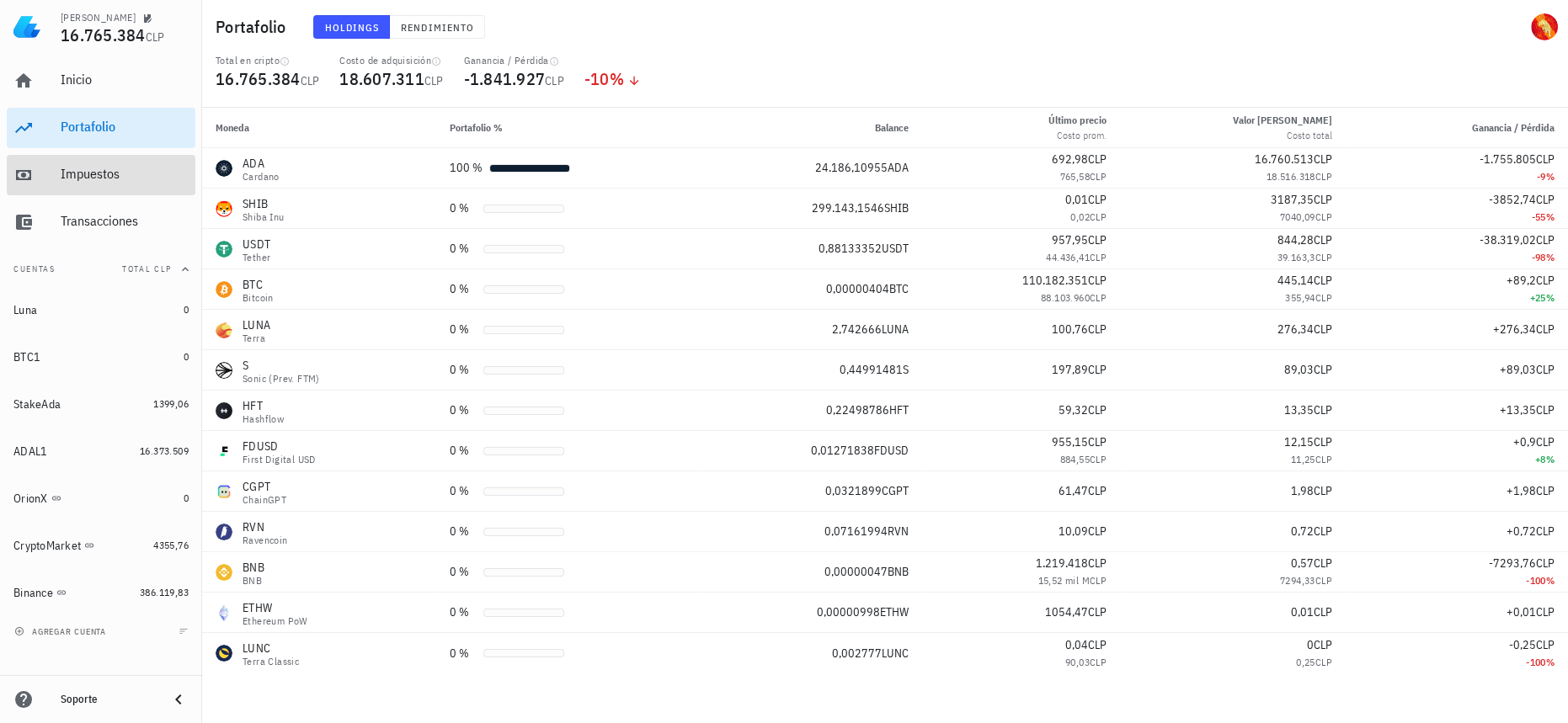
click at [111, 169] on div "Impuestos" at bounding box center [125, 174] width 128 height 16
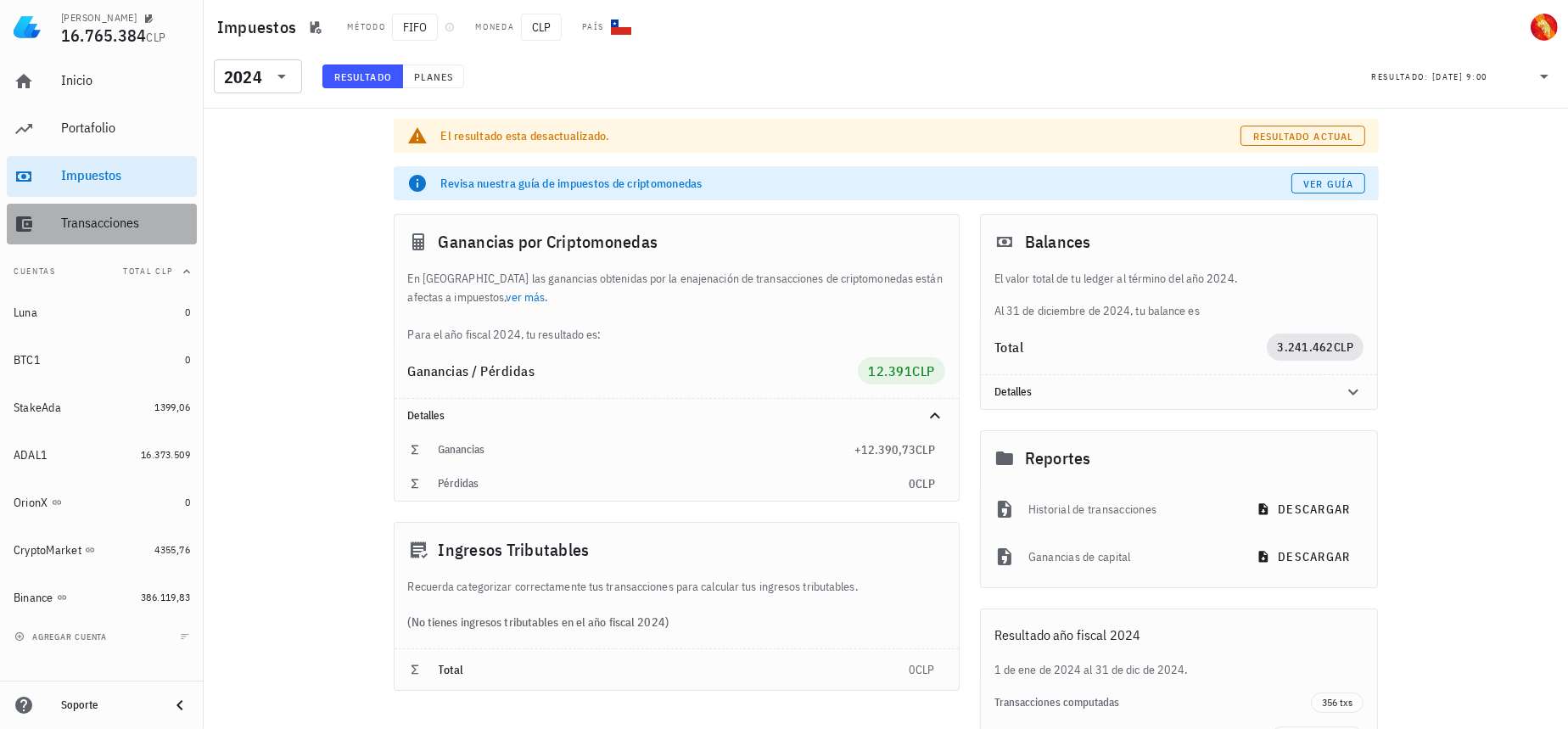
click at [153, 217] on div "Transacciones" at bounding box center [126, 222] width 129 height 16
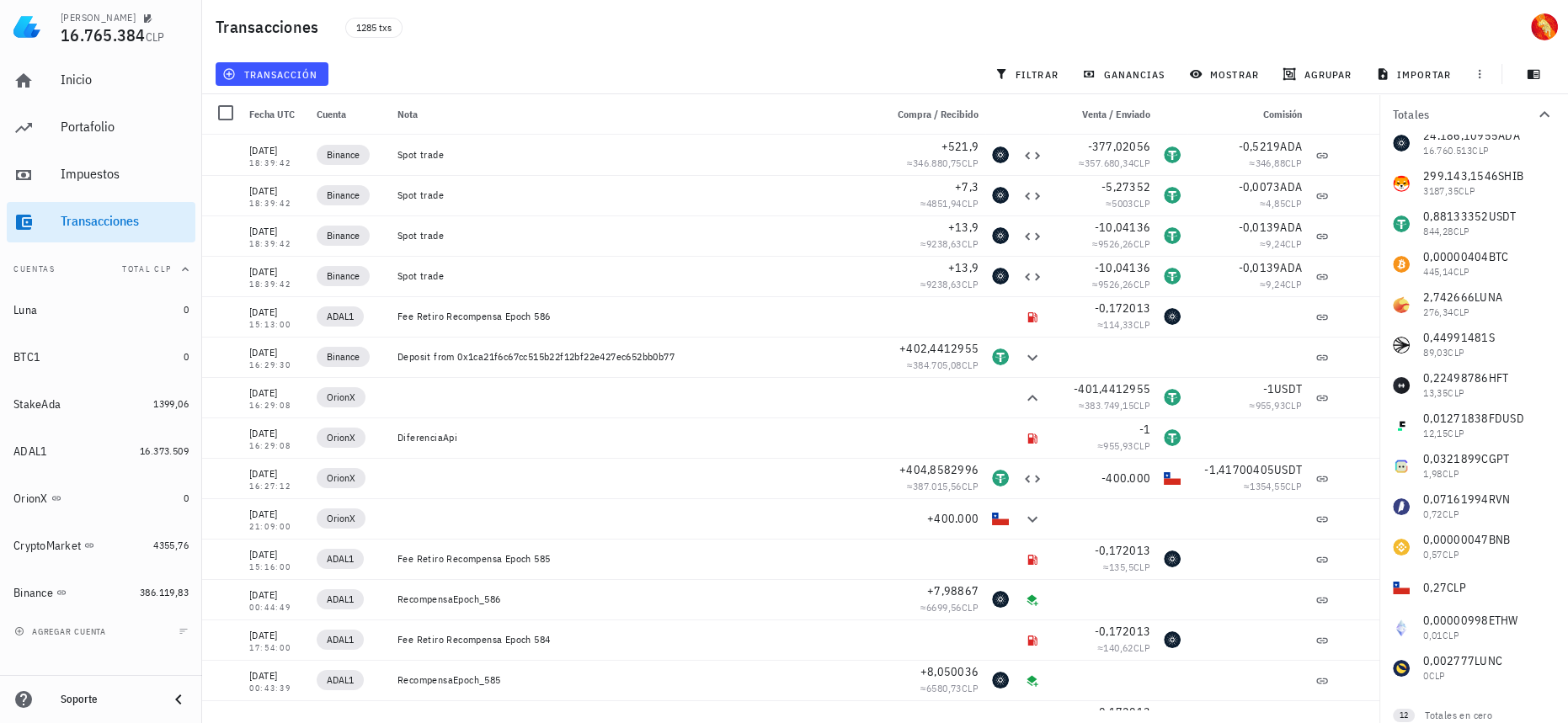
scroll to position [72, 0]
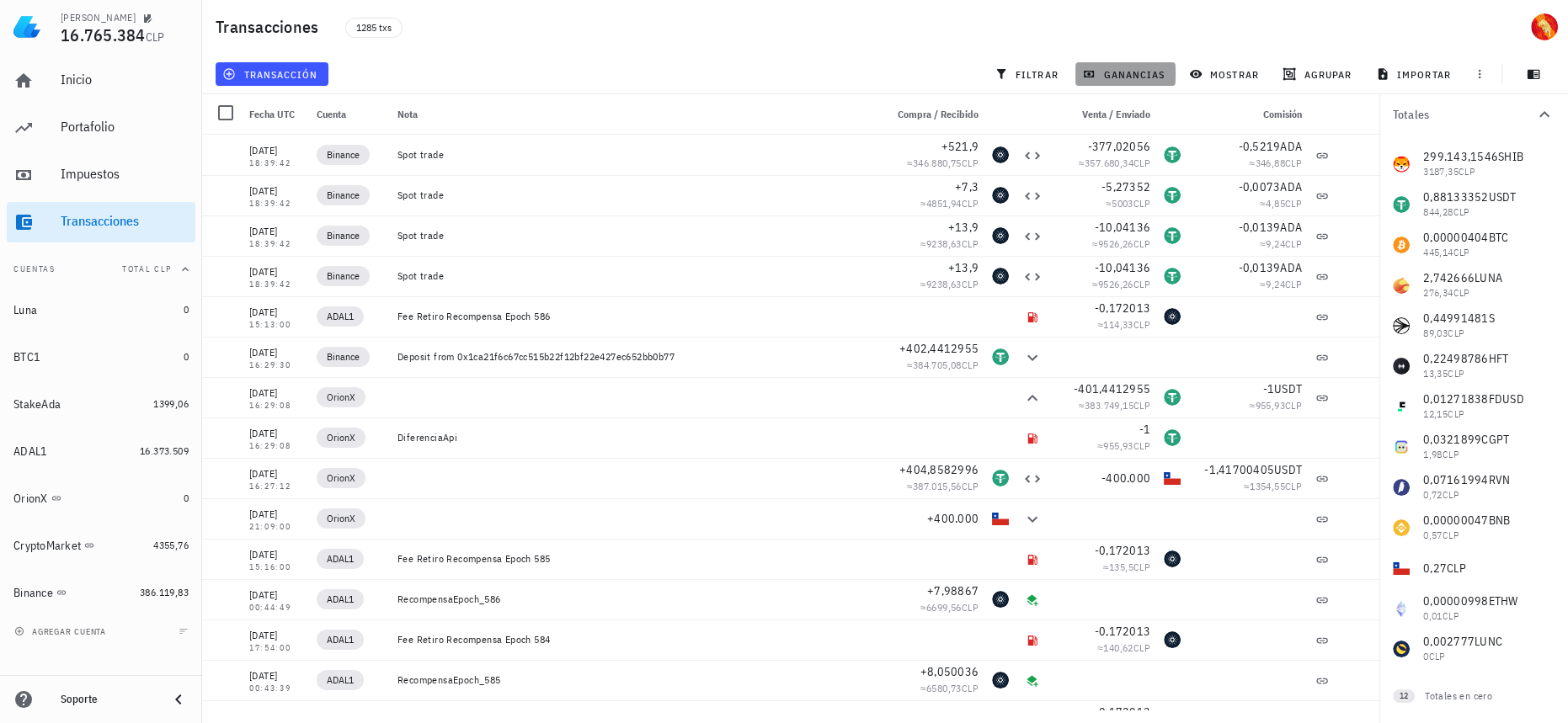
click at [1143, 63] on button "ganancias" at bounding box center [1125, 74] width 100 height 23
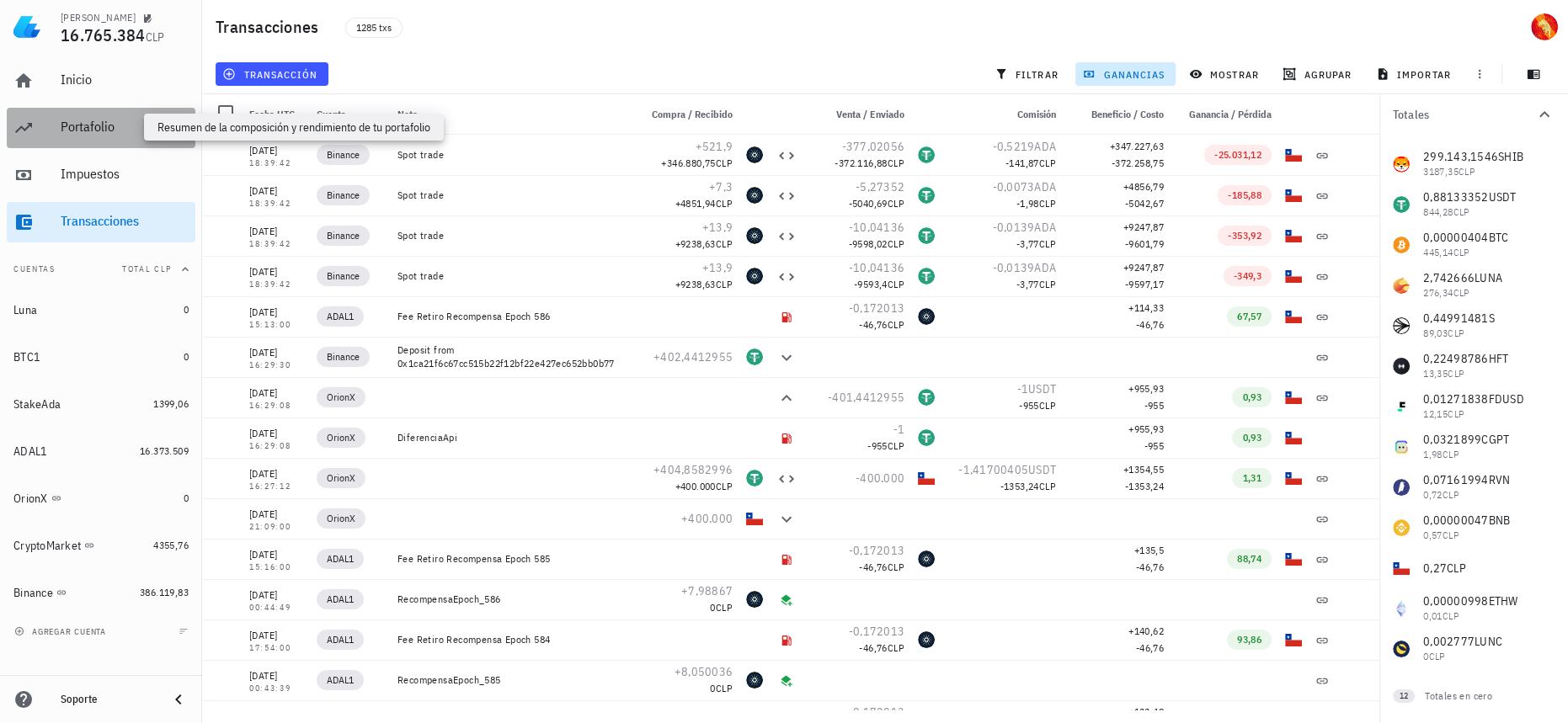
click at [62, 132] on div "Portafolio" at bounding box center [125, 126] width 128 height 16
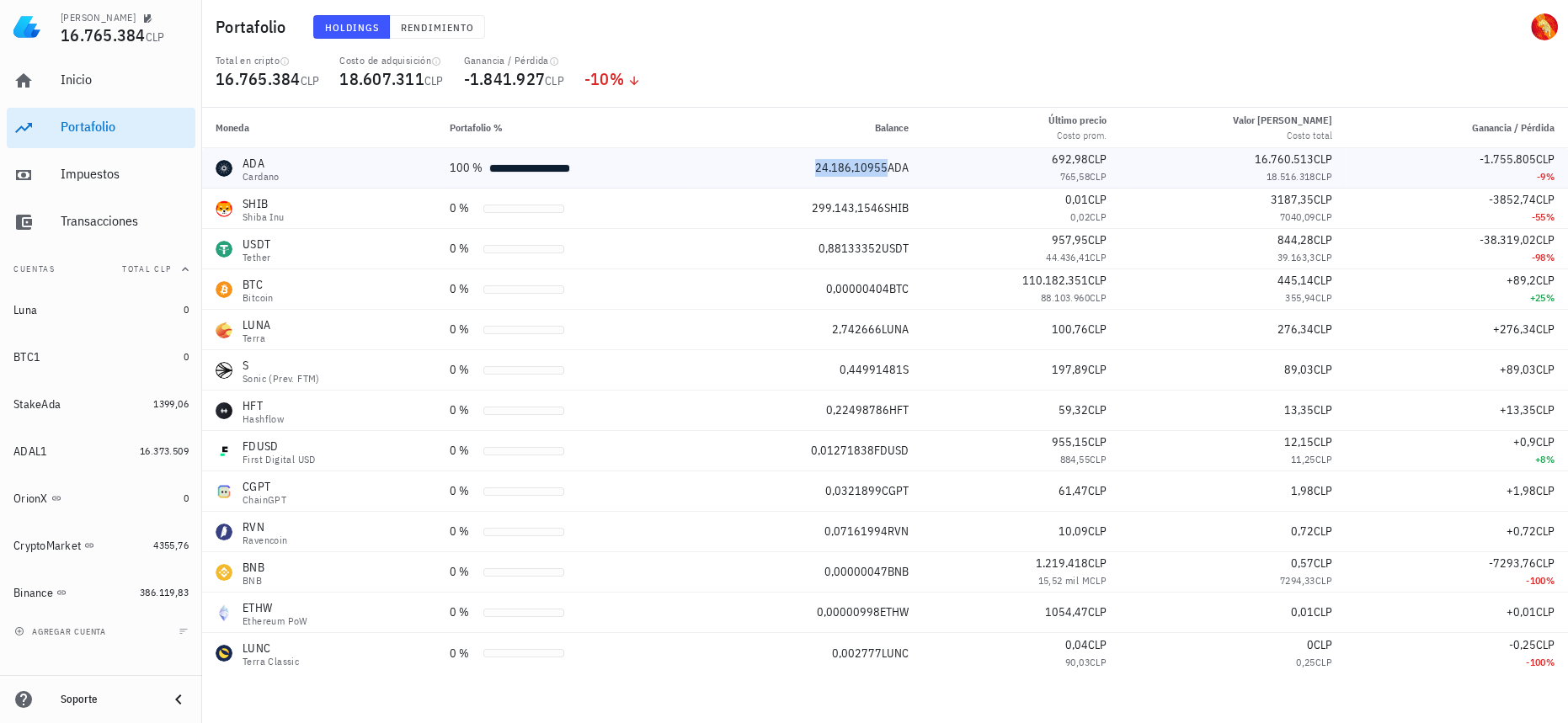
drag, startPoint x: 838, startPoint y: 168, endPoint x: 899, endPoint y: 171, distance: 61.1
click at [899, 171] on div "24.186,10955 ADA" at bounding box center [810, 168] width 195 height 17
copy span "24.186,10955"
click at [86, 150] on div "Inicio Portafolio Impuestos Transacciones" at bounding box center [101, 151] width 189 height 195
click at [99, 86] on div "Inicio" at bounding box center [125, 80] width 128 height 16
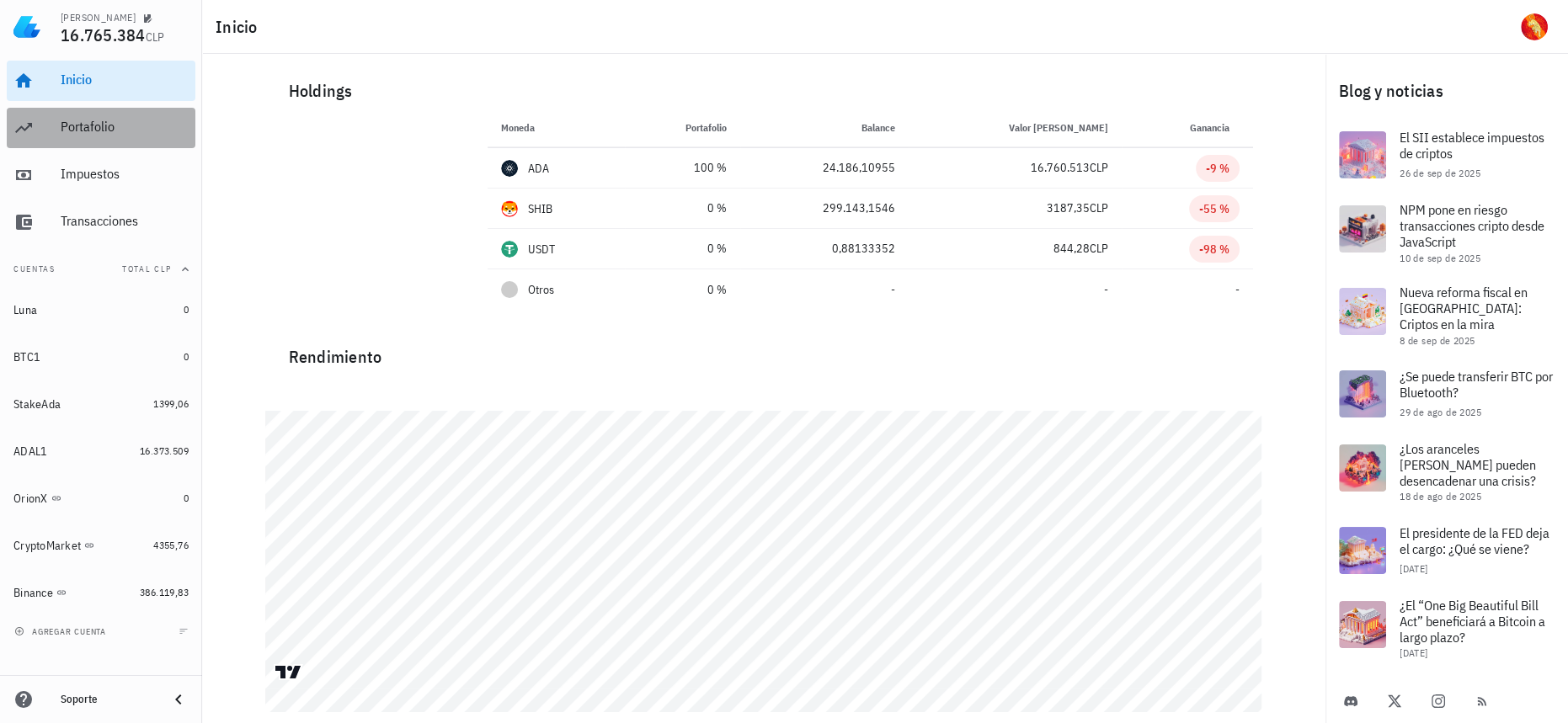
click at [72, 135] on div "Portafolio" at bounding box center [125, 126] width 128 height 16
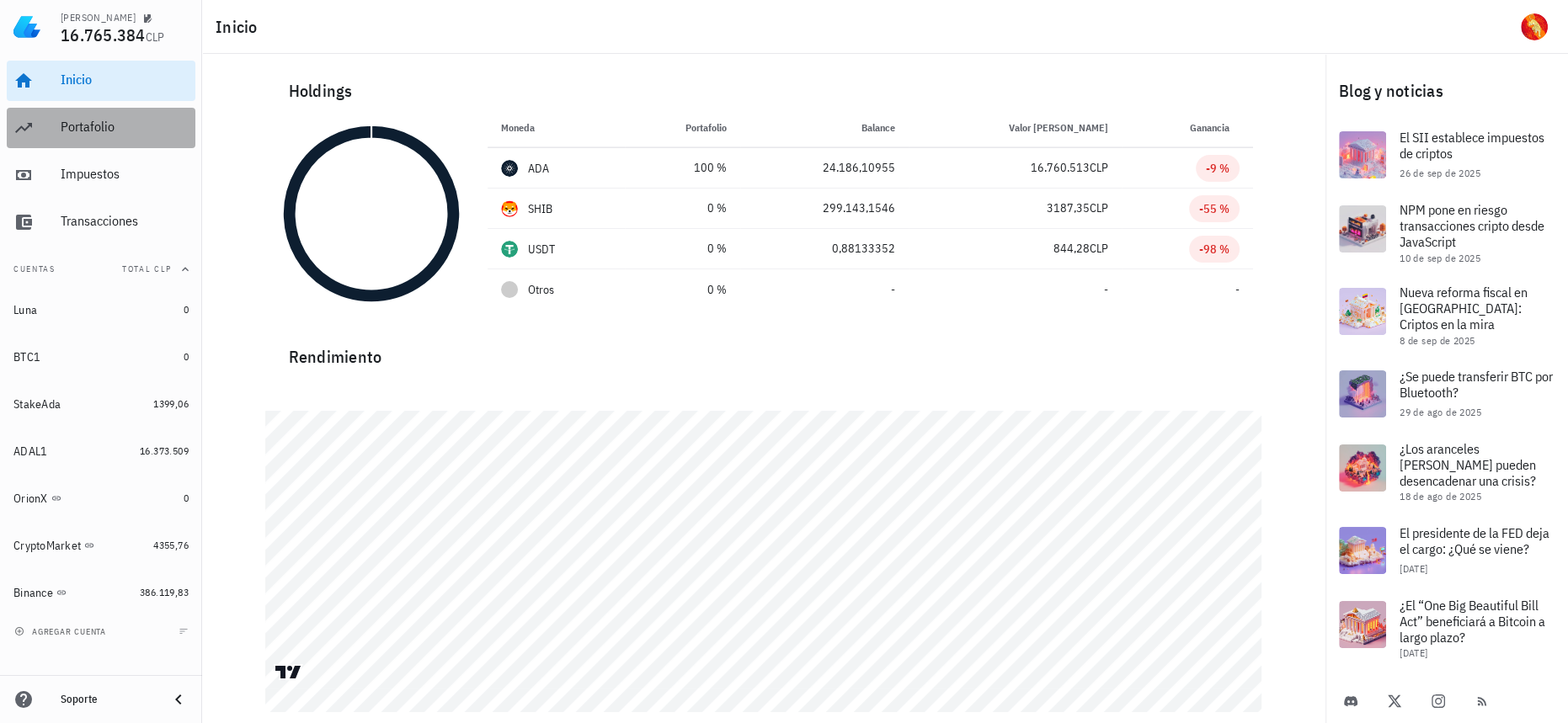
click at [112, 130] on div "Portafolio" at bounding box center [125, 126] width 128 height 16
click at [126, 125] on div "Portafolio" at bounding box center [125, 126] width 128 height 16
